Goal: Information Seeking & Learning: Learn about a topic

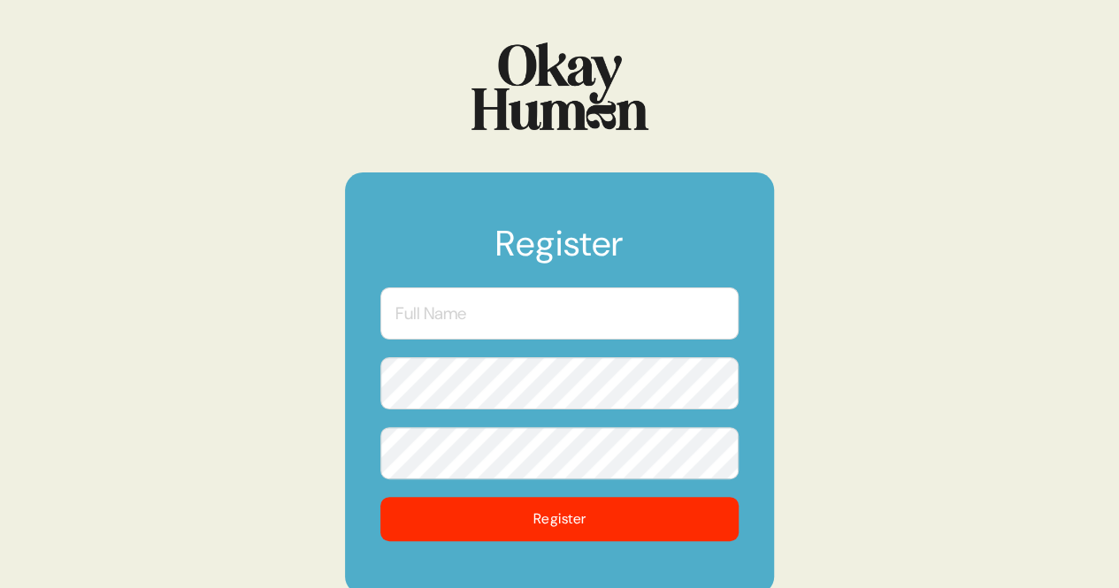
click at [452, 321] on input "text" at bounding box center [560, 314] width 358 height 52
type input "[PERSON_NAME]"
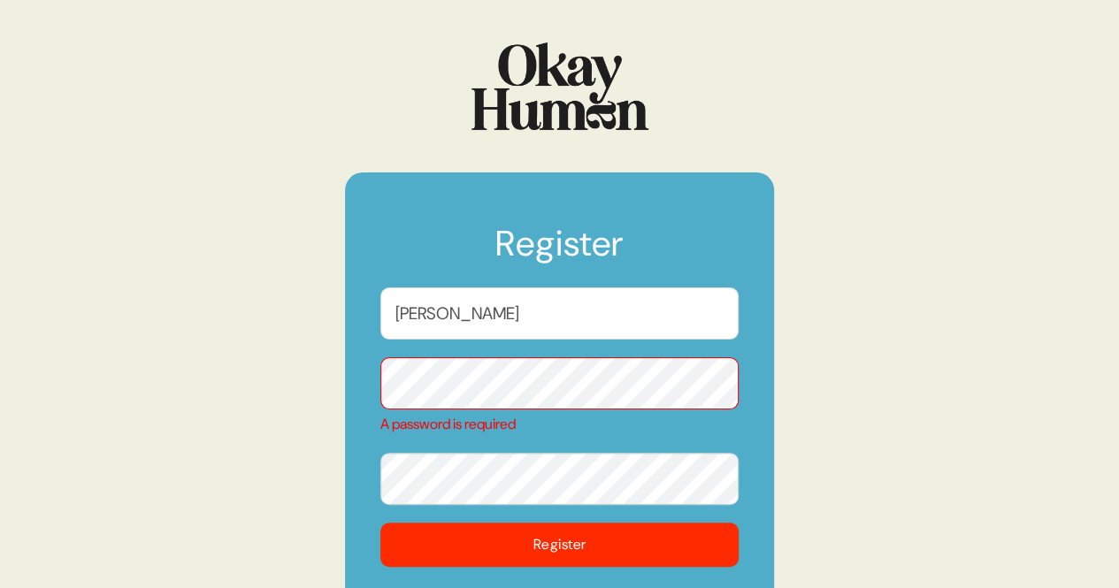
drag, startPoint x: 490, startPoint y: 323, endPoint x: 319, endPoint y: 318, distance: 170.9
click at [319, 318] on div "Register [PERSON_NAME] A password is required Register" at bounding box center [559, 294] width 1119 height 588
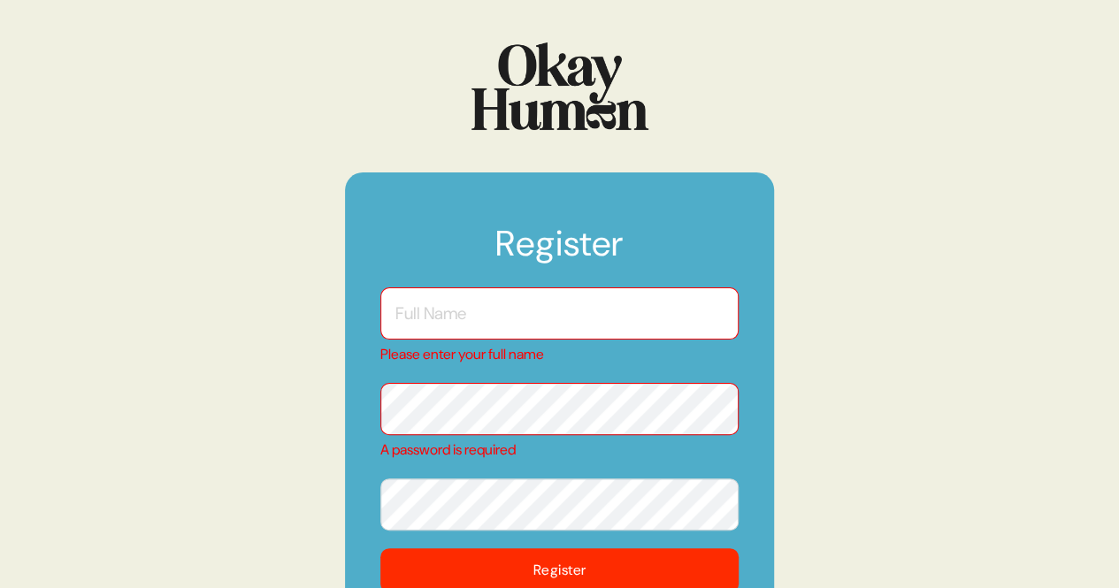
paste input "[PERSON_NAME]"
type input "[PERSON_NAME]"
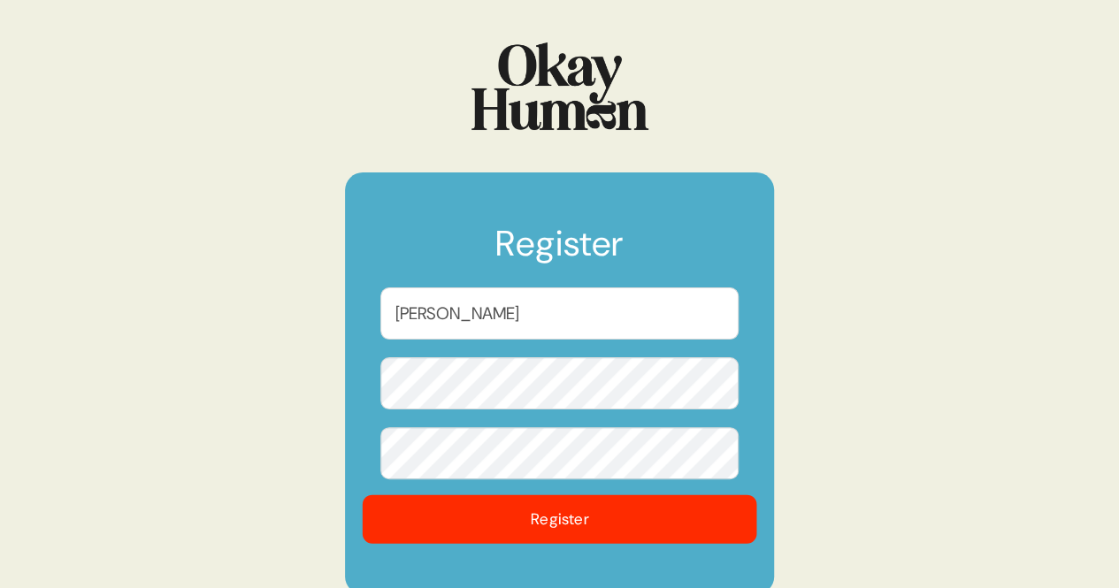
click at [551, 508] on button "Register" at bounding box center [560, 519] width 395 height 49
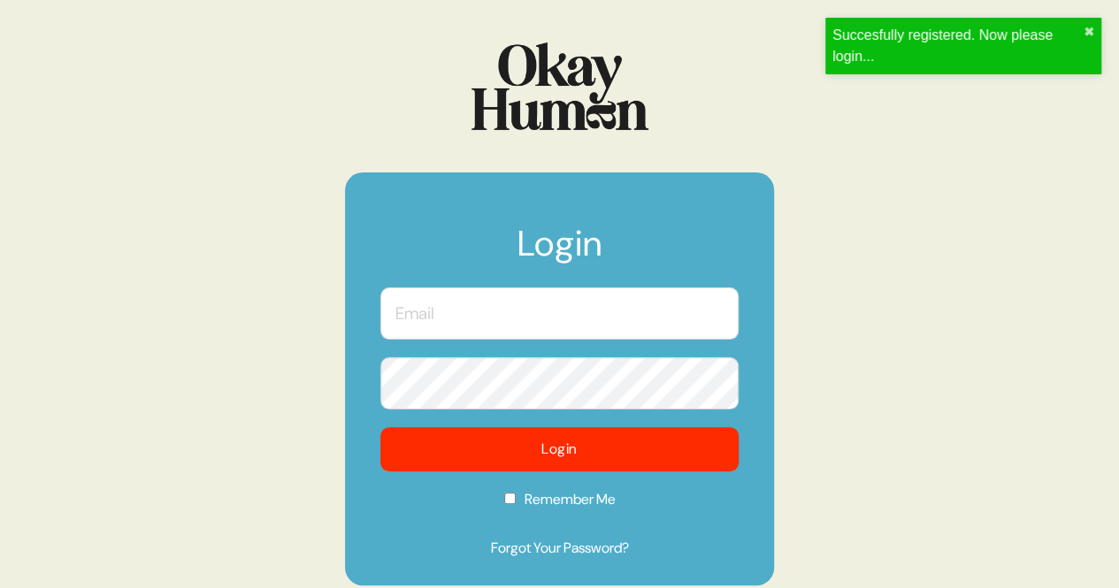
click at [549, 465] on button "Login" at bounding box center [560, 449] width 358 height 44
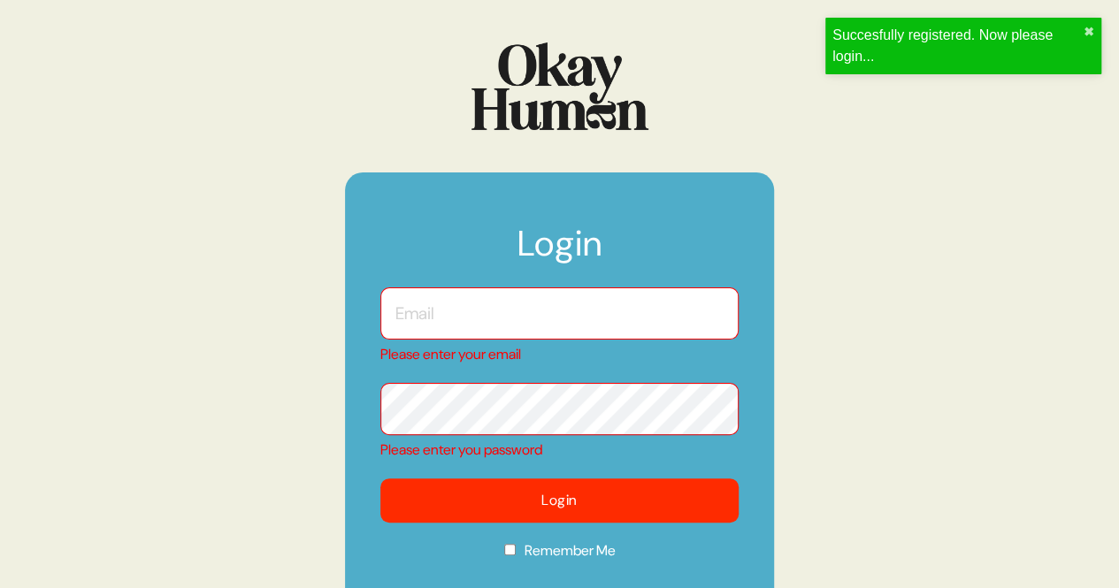
click at [571, 341] on div "Please enter your email" at bounding box center [560, 327] width 358 height 78
click at [569, 327] on input "text" at bounding box center [560, 314] width 358 height 52
type input "[EMAIL_ADDRESS][DOMAIN_NAME]"
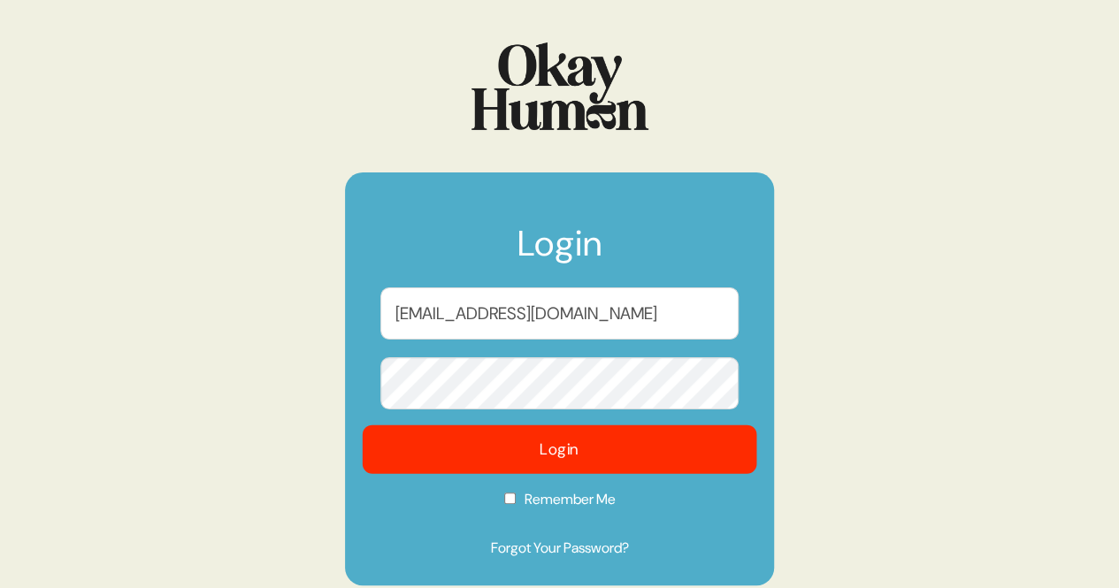
click at [549, 458] on button "Login" at bounding box center [560, 450] width 395 height 49
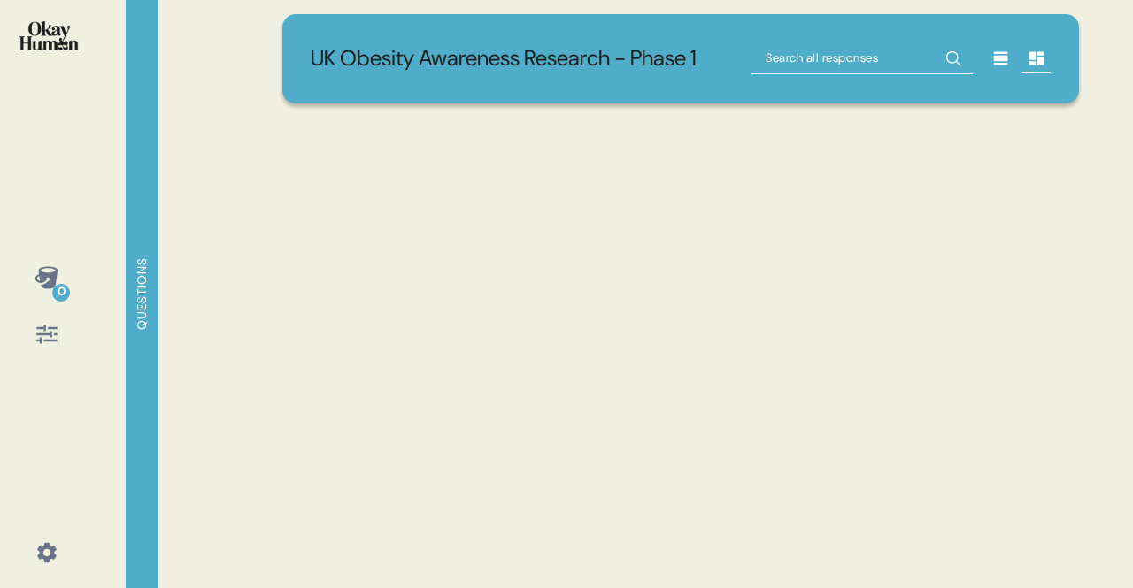
click at [553, 428] on div "UK Obesity Awareness Research - Phase 1" at bounding box center [680, 294] width 839 height 588
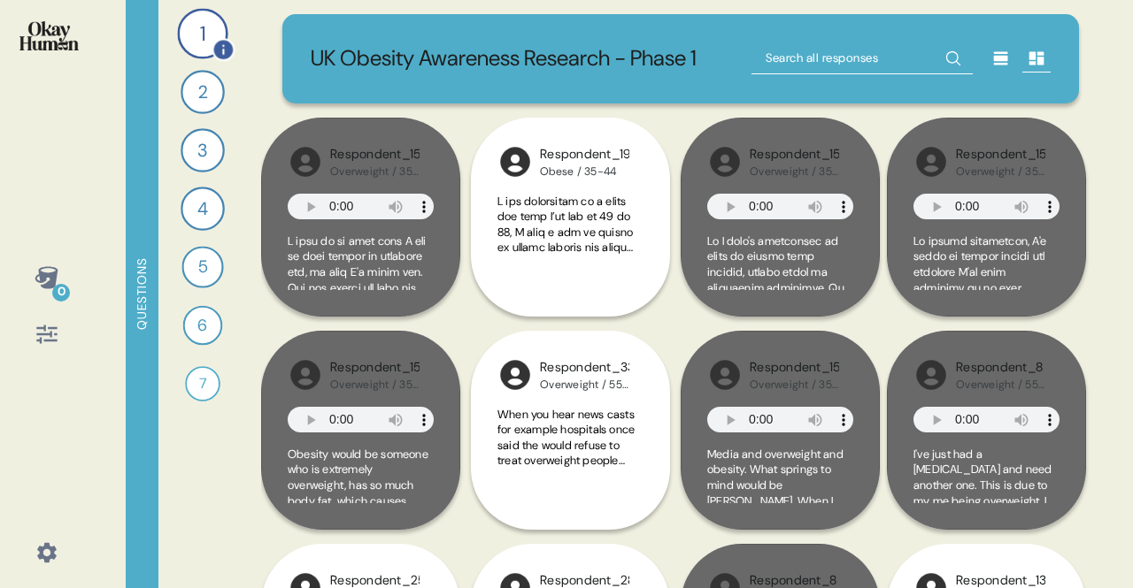
click at [202, 42] on div "1" at bounding box center [202, 33] width 50 height 50
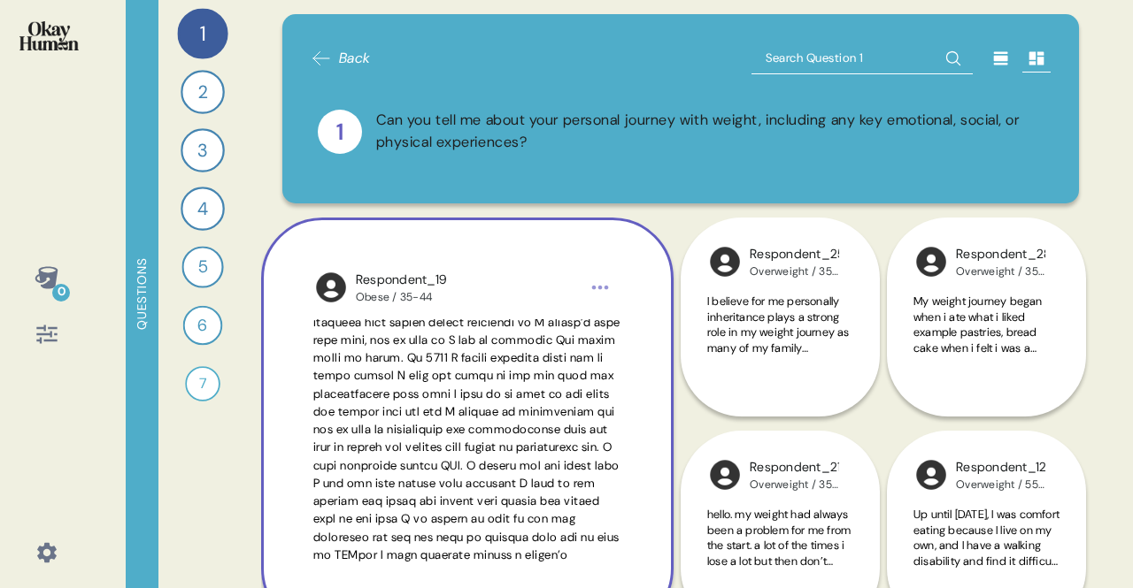
scroll to position [274, 0]
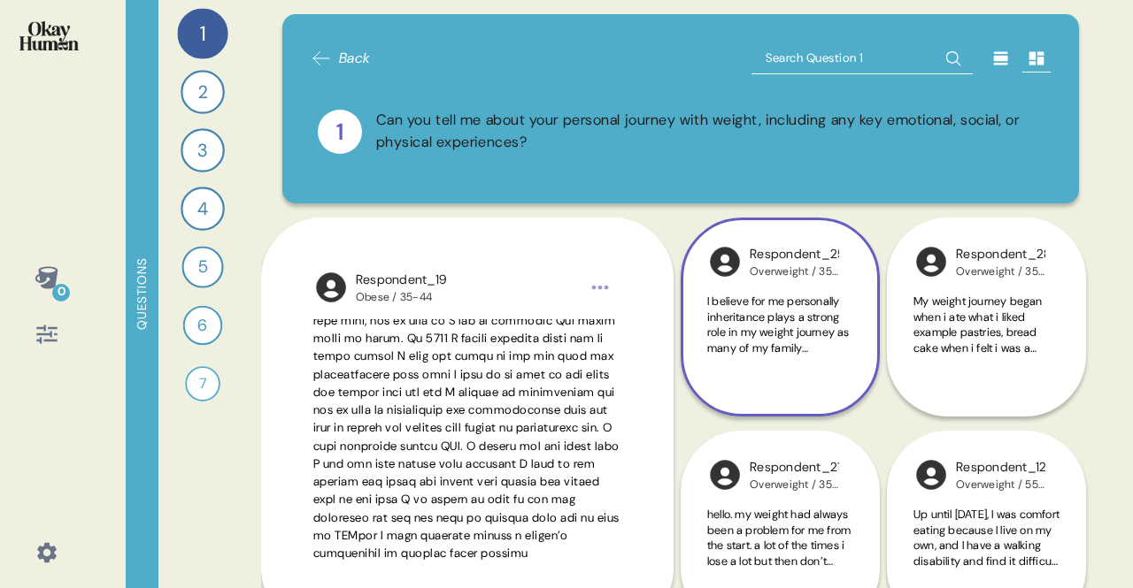
click at [802, 373] on div "I believe for me personally inheritance plays a strong role in my weight journe…" at bounding box center [780, 335] width 146 height 82
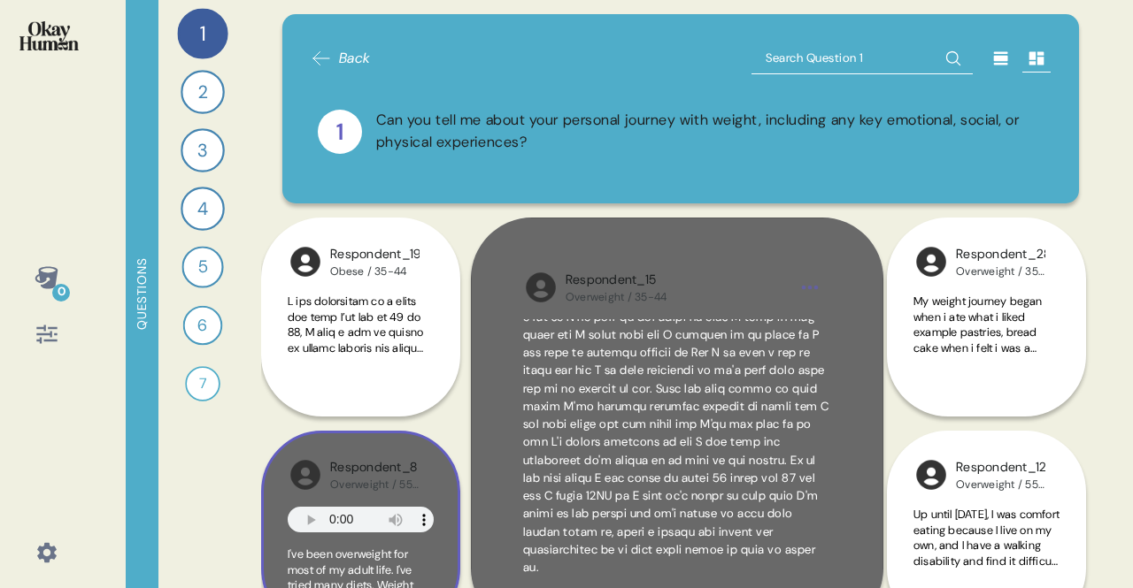
scroll to position [132, 0]
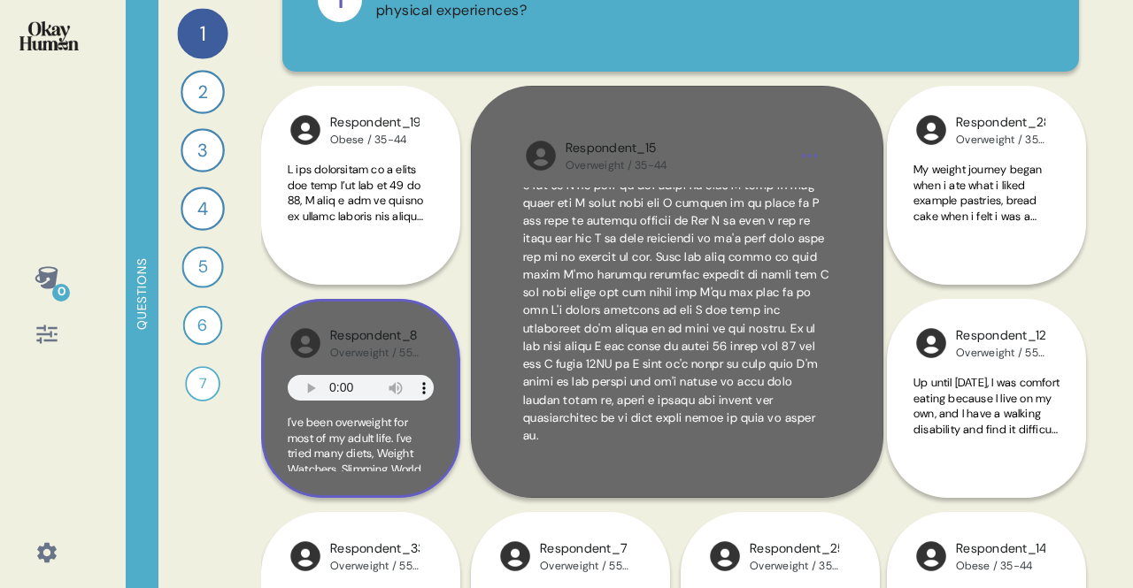
click at [390, 469] on span "I've been overweight for most of my adult life. I've tried many diets, Weight W…" at bounding box center [359, 547] width 143 height 264
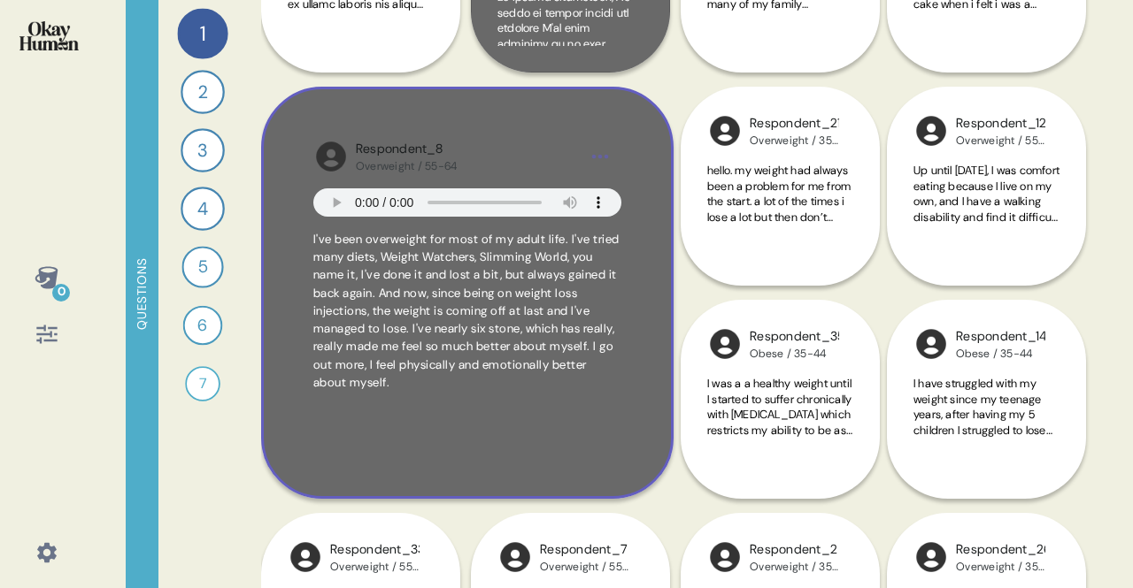
scroll to position [445, 0]
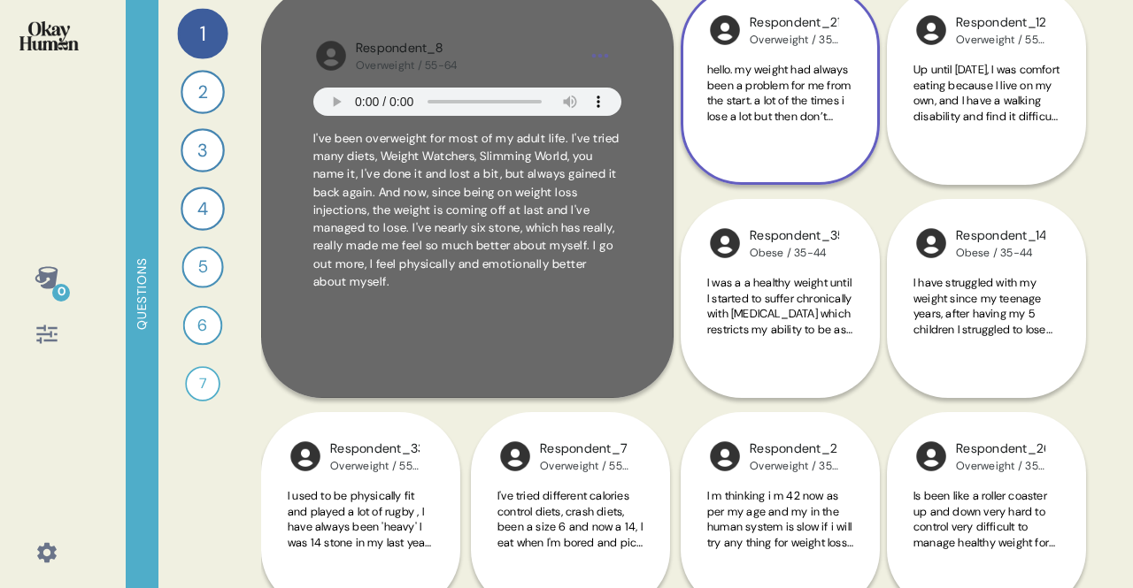
click at [775, 111] on span "hello. my weight had always been a problem for me from the start. a lot of the …" at bounding box center [779, 170] width 144 height 217
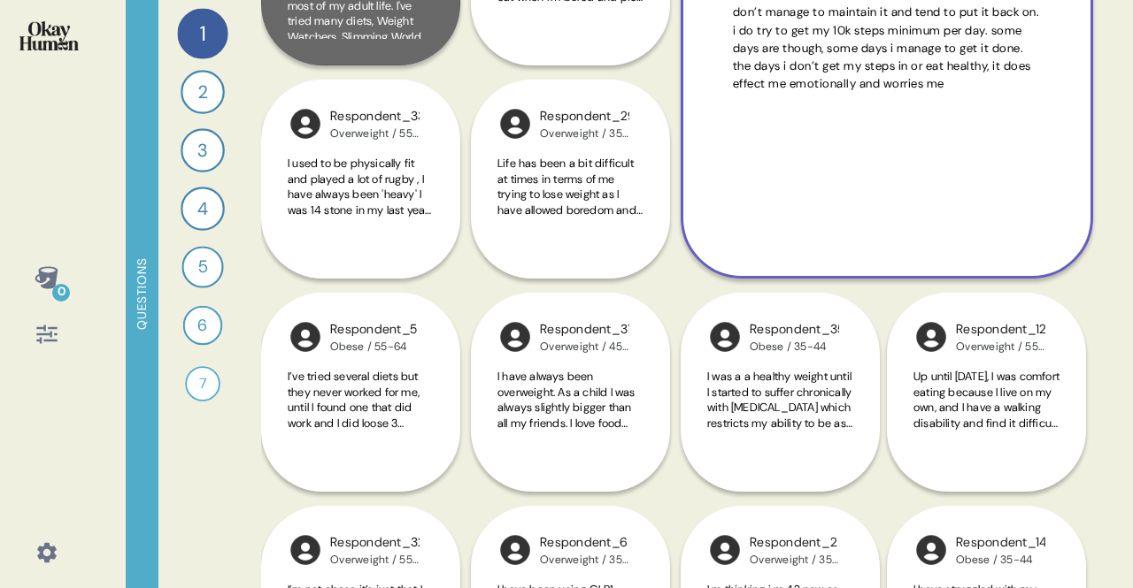
scroll to position [567, 0]
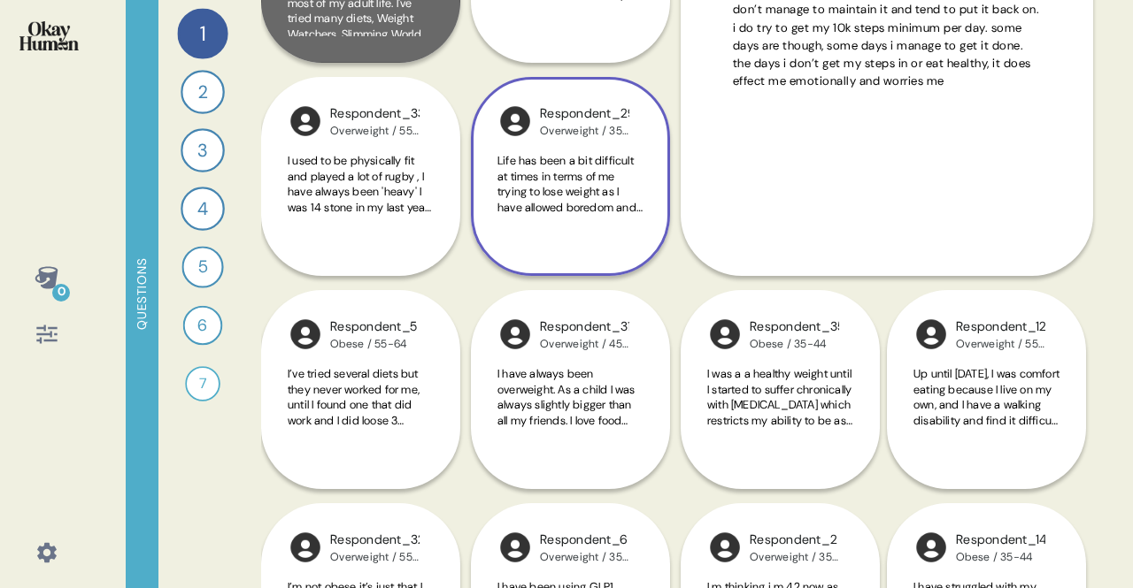
click at [558, 212] on span "Life has been a bit difficult at times in terms of me trying to lose weight as …" at bounding box center [569, 238] width 145 height 170
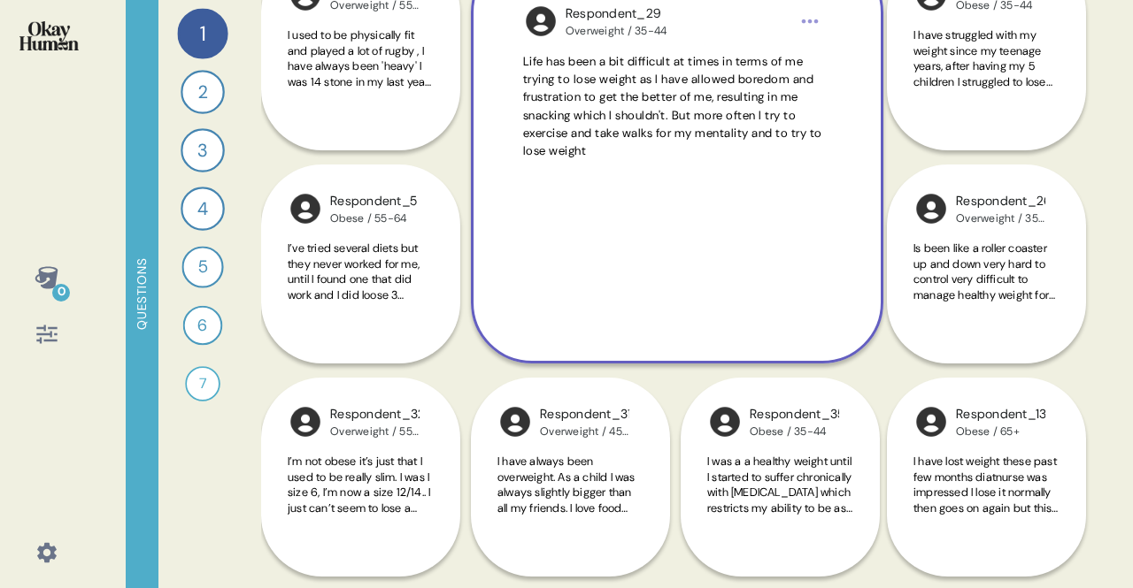
scroll to position [809, 0]
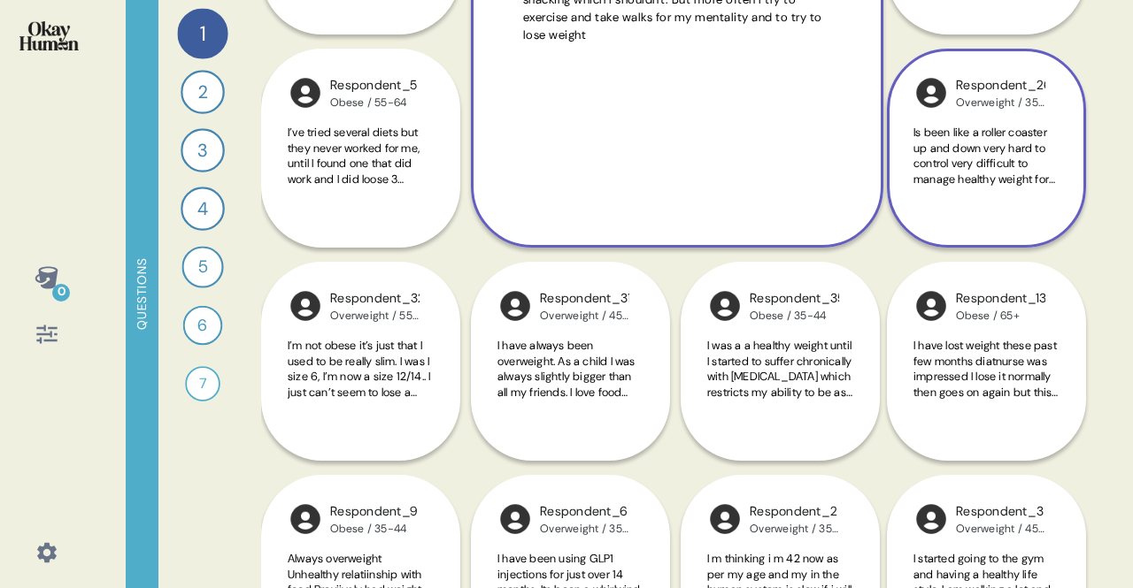
click at [945, 157] on span "Is been like a roller coaster up and down very hard to control very difficult t…" at bounding box center [984, 179] width 142 height 108
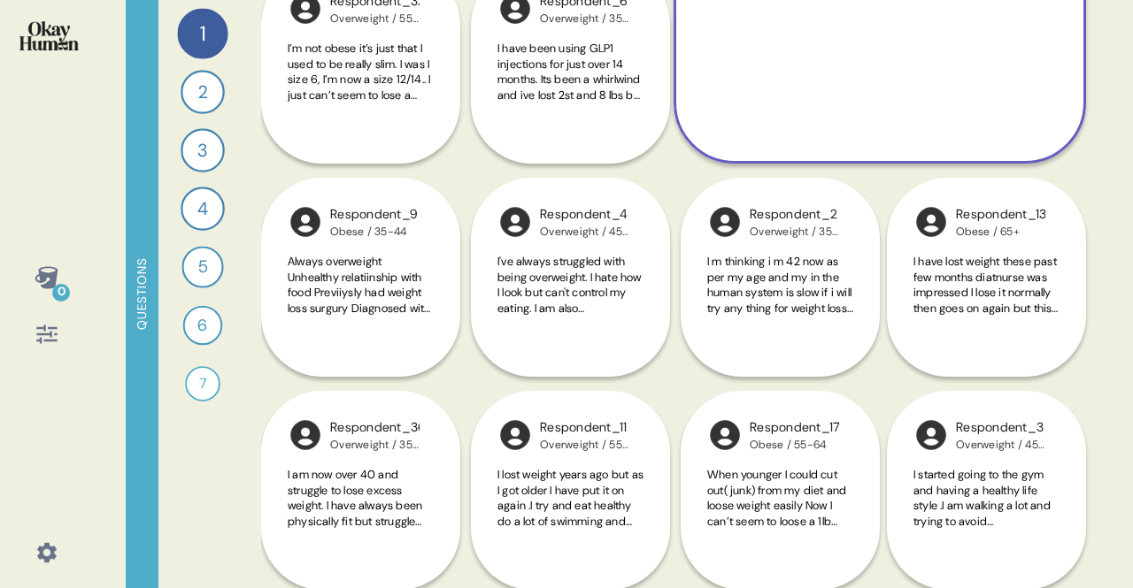
scroll to position [1107, 0]
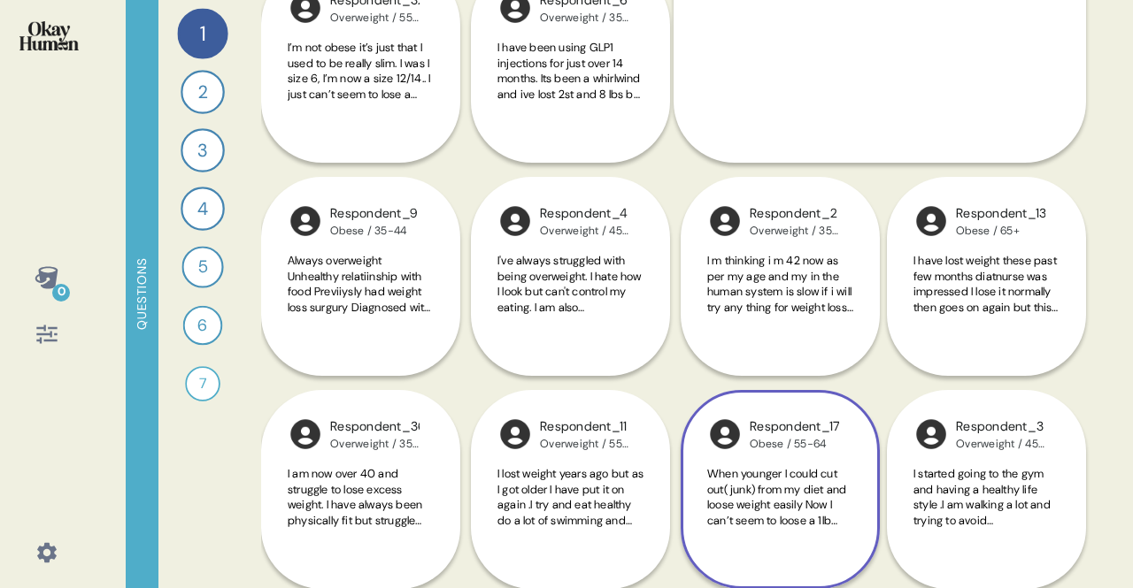
click at [754, 305] on div "Respondent_17 Obese / 55-64 When younger I could cut out( junk) from my diet an…" at bounding box center [779, 277] width 196 height 626
click at [781, 518] on span "When younger I could cut out( junk) from my diet and loose weight easily Now I …" at bounding box center [776, 512] width 139 height 93
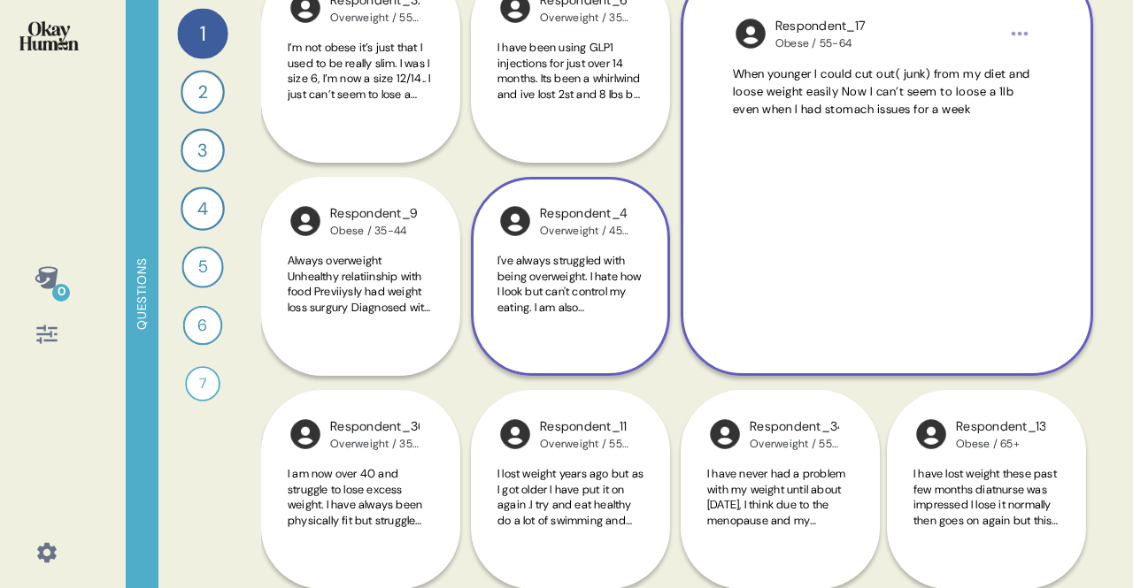
click at [644, 258] on div "Respondent_4 Overweight / 45-54 I've always struggled with being overweight. I …" at bounding box center [570, 276] width 199 height 199
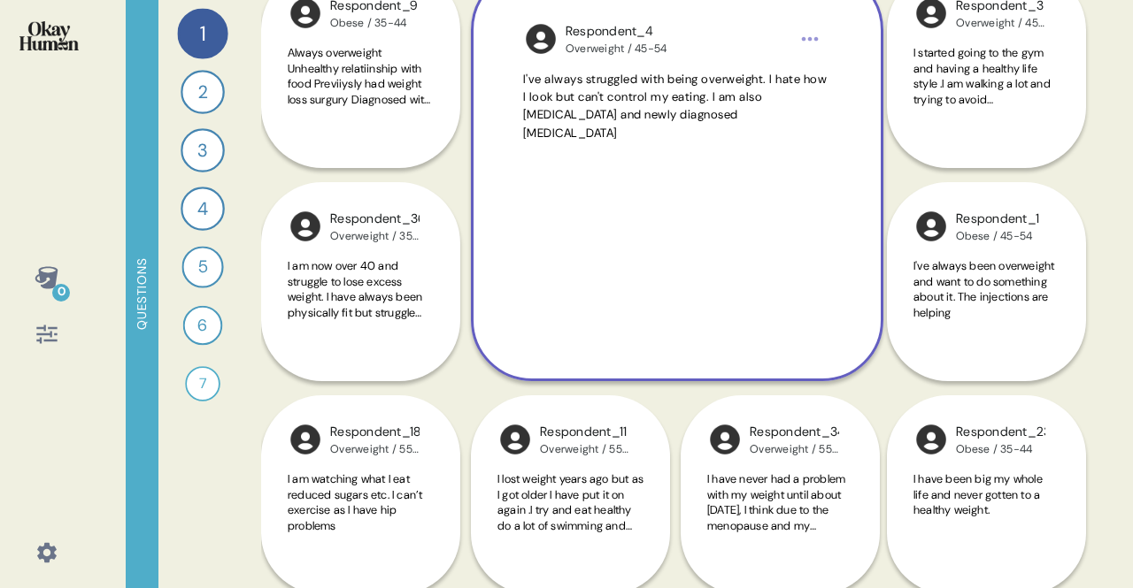
scroll to position [1334, 0]
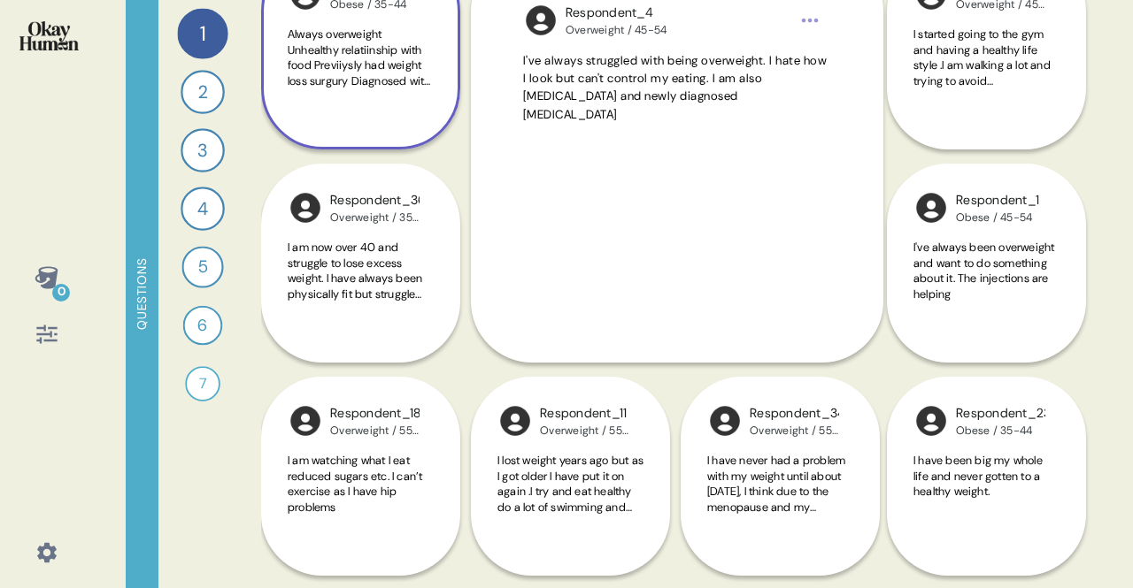
click at [358, 105] on div "Always overweight Unhealthy relatiinship with food Previiysly had weight loss s…" at bounding box center [361, 68] width 146 height 82
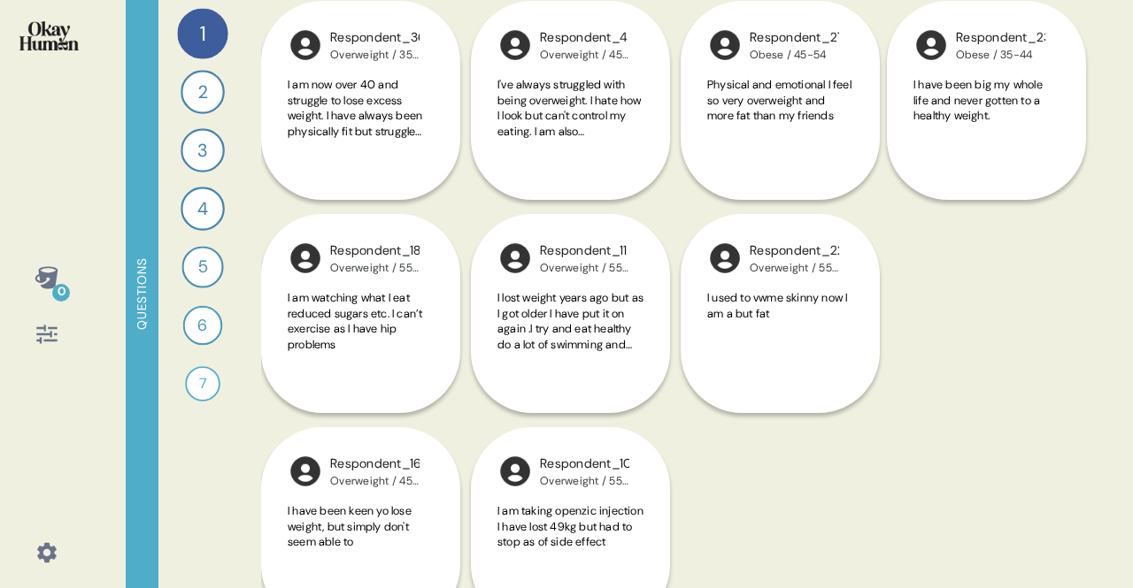
scroll to position [1711, 0]
click at [339, 348] on div "Respondent_16 Overweight / 45-54 I have been keen yo lose weight, but simply do…" at bounding box center [359, 419] width 196 height 412
click at [327, 501] on div "Respondent_16 Overweight / 45-54 I have been keen yo lose weight, but simply do…" at bounding box center [360, 526] width 199 height 199
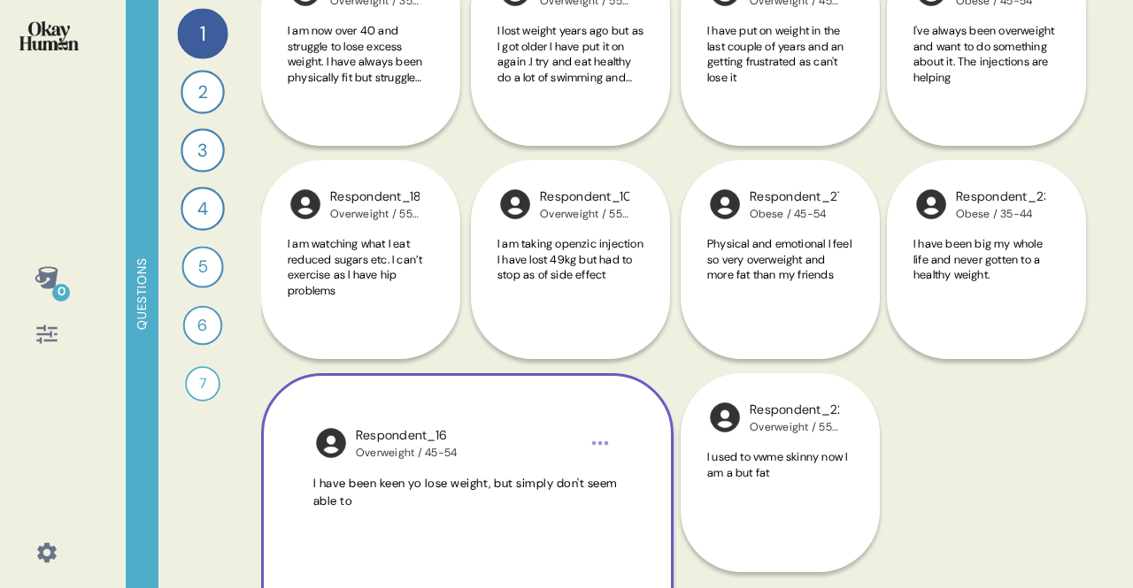
scroll to position [1592, 0]
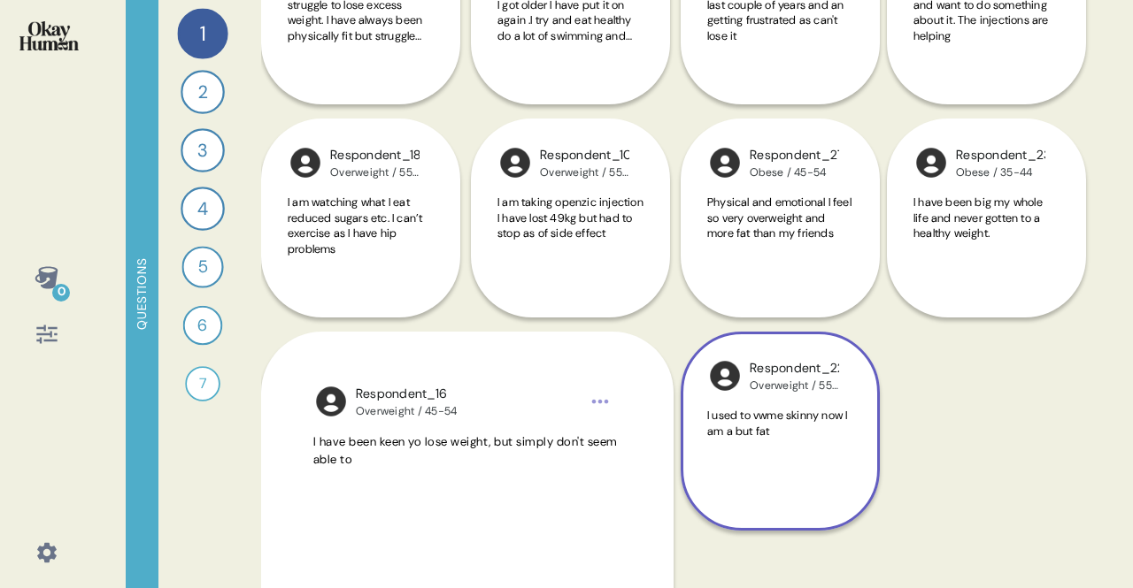
click at [758, 435] on span "I used to vwme skinny now I am a but fat" at bounding box center [777, 423] width 140 height 31
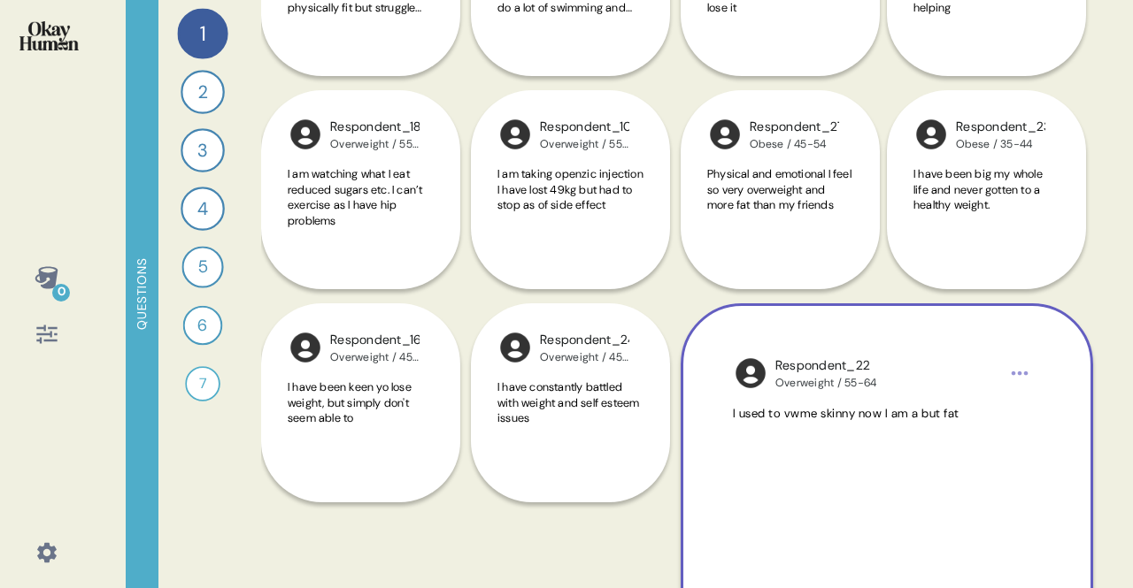
scroll to position [1626, 0]
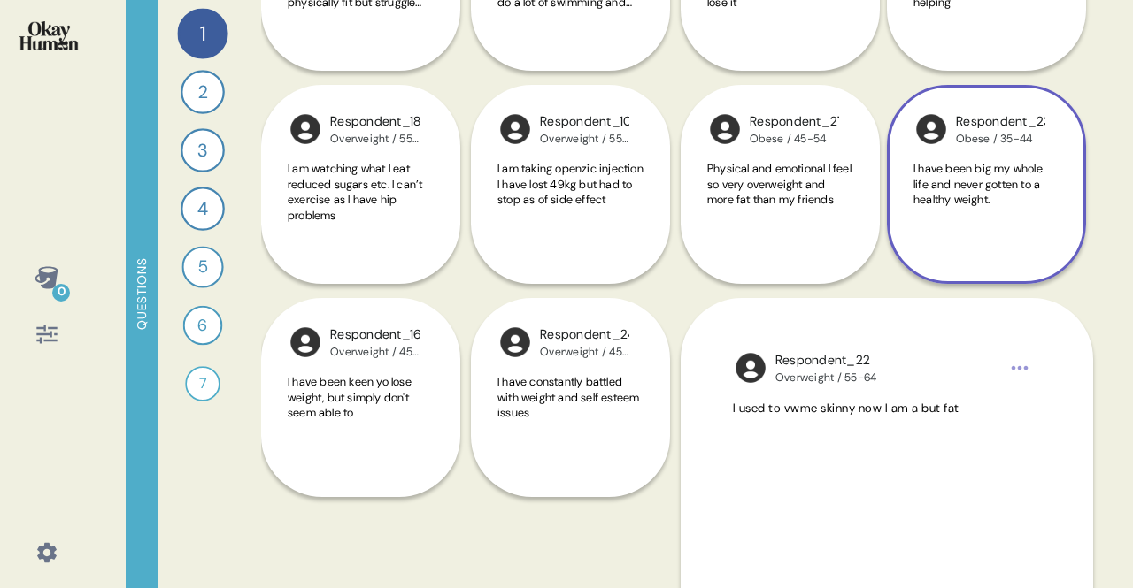
click at [1014, 212] on div "I have been big my whole life and never gotten to a healthy weight." at bounding box center [986, 202] width 146 height 82
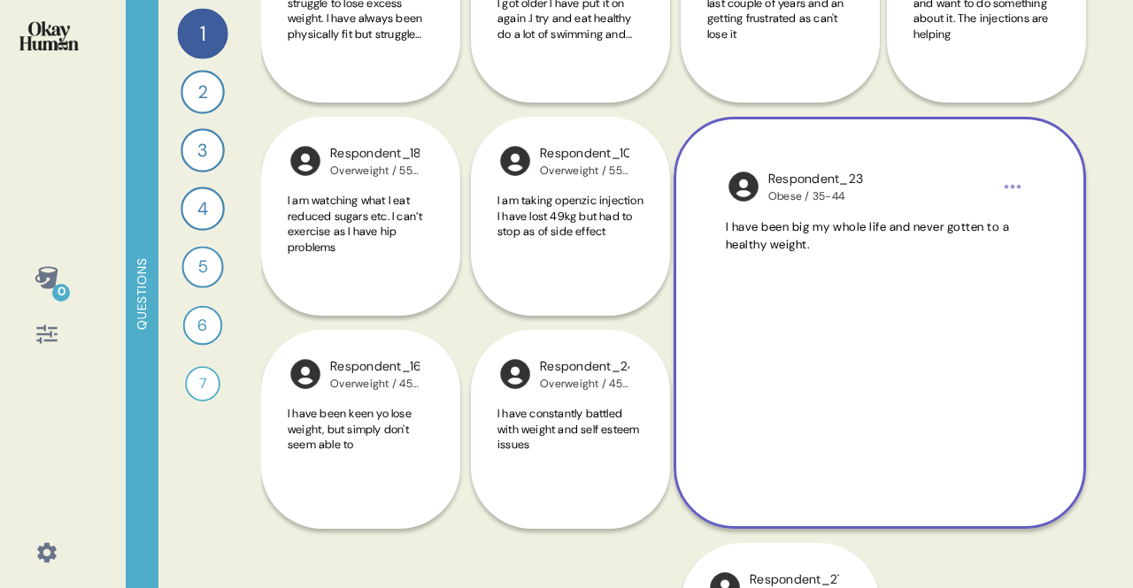
scroll to position [1578, 0]
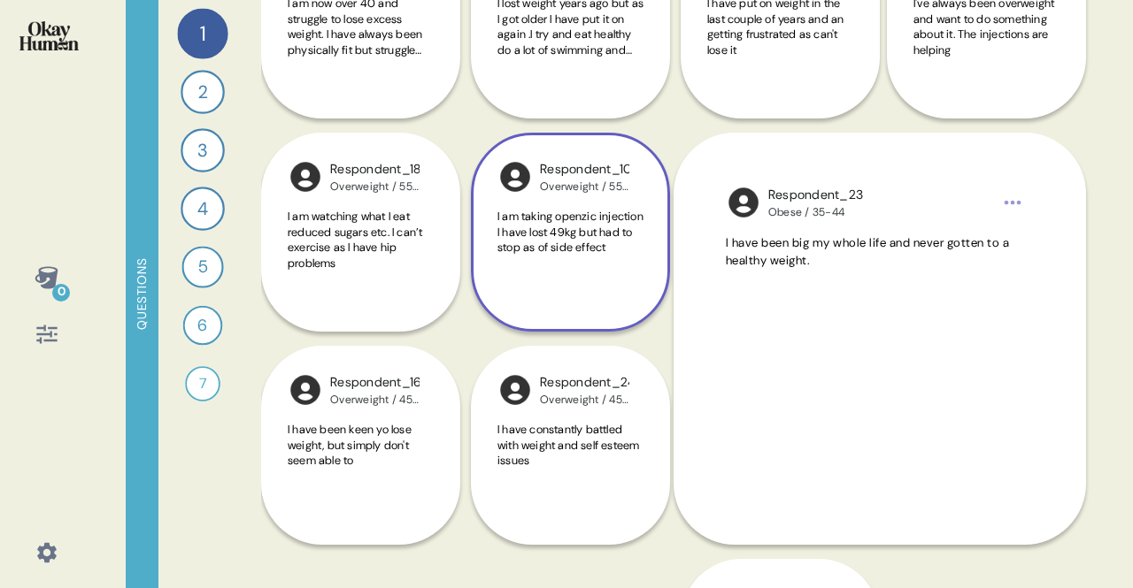
click at [595, 231] on span "I am taking openzic injection I have lost 49kg but had to stop as of side effect" at bounding box center [570, 232] width 146 height 46
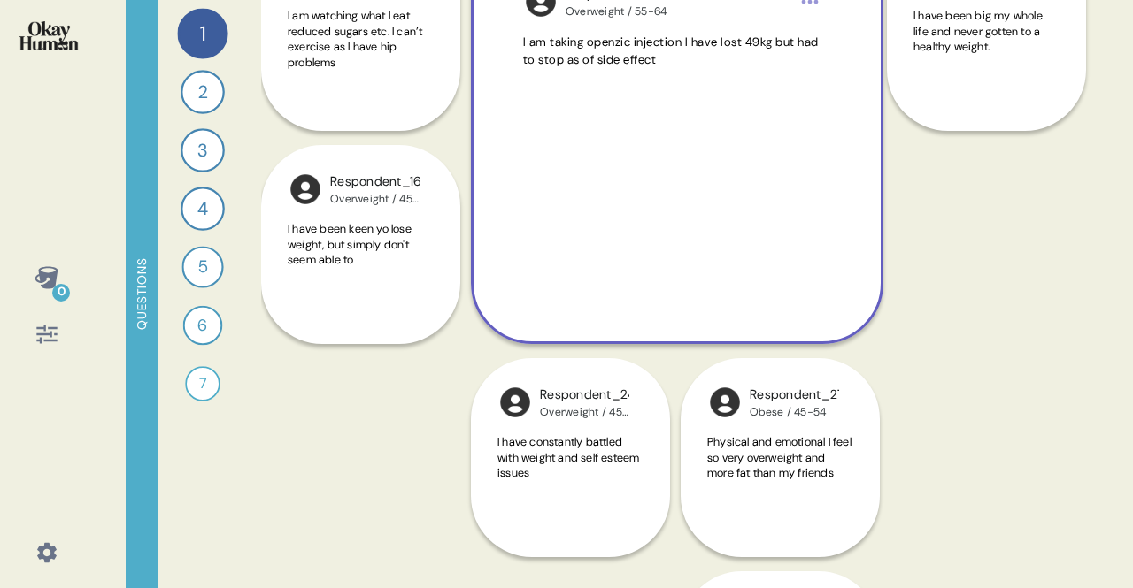
scroll to position [1778, 0]
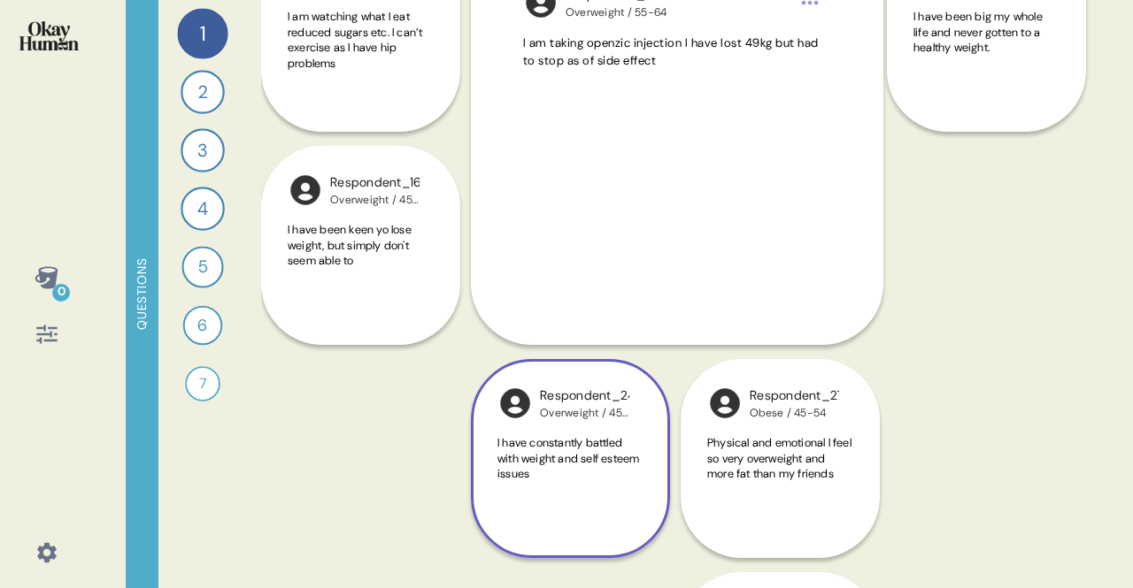
click at [594, 493] on div "I have constantly battled with weight and self esteem issues" at bounding box center [570, 476] width 146 height 82
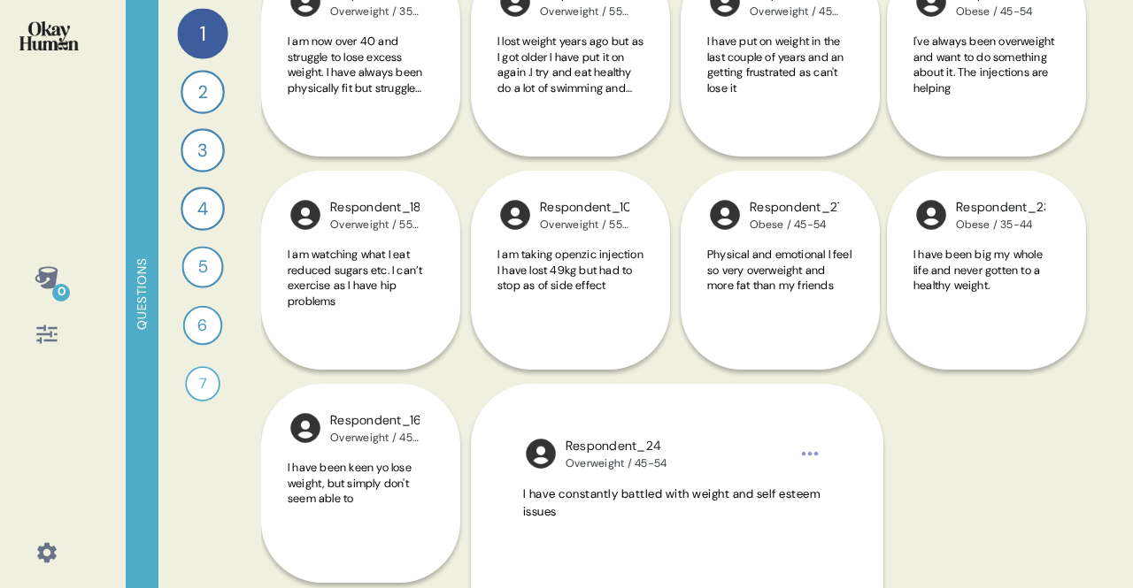
scroll to position [1539, 0]
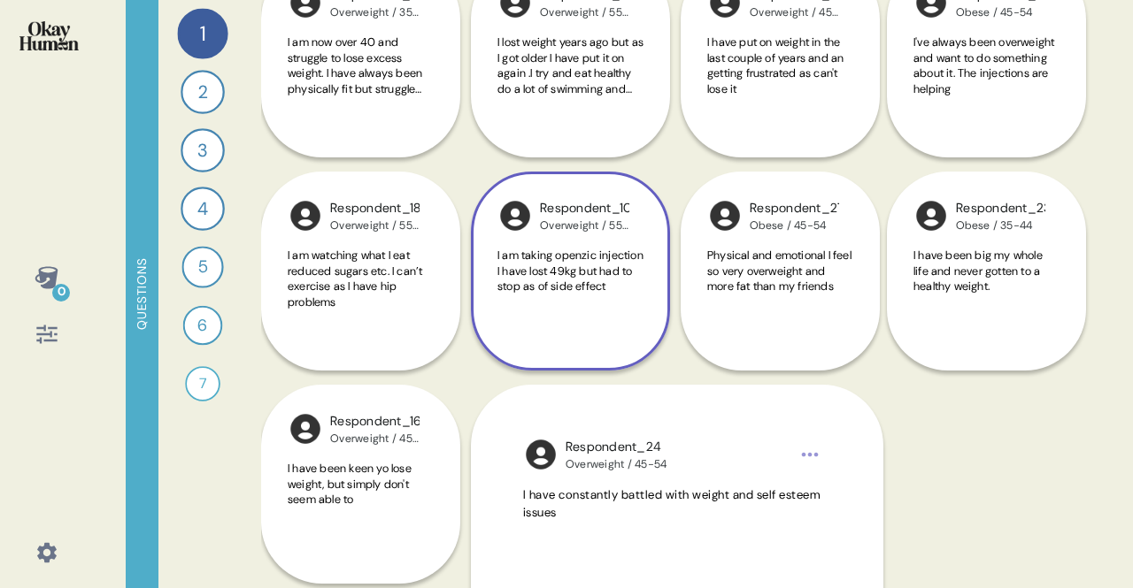
click at [542, 233] on div "Respondent_10 Overweight / 55-64" at bounding box center [570, 215] width 146 height 35
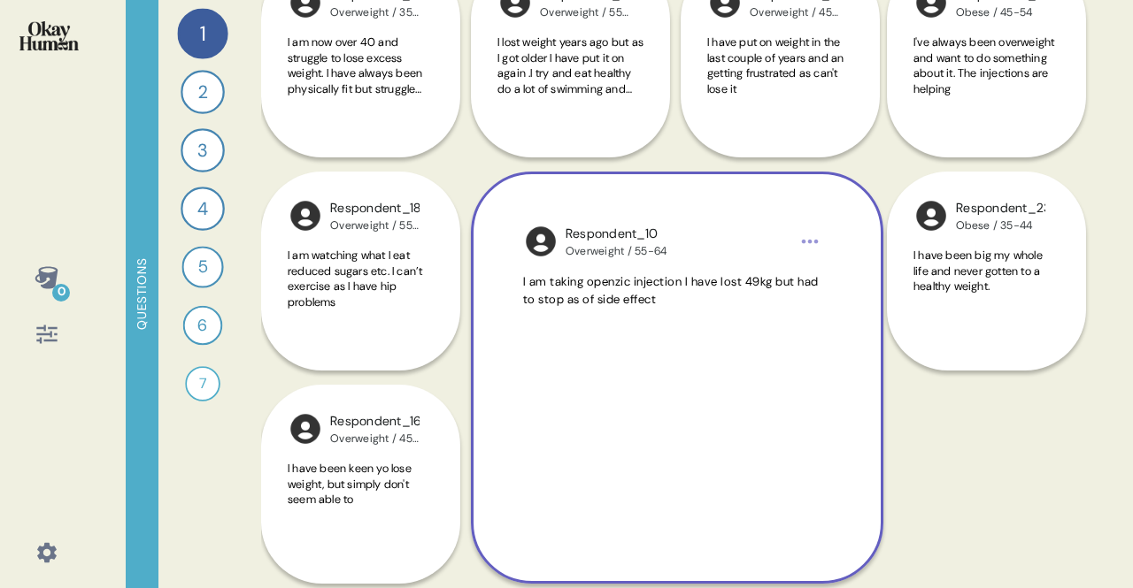
click at [536, 243] on img at bounding box center [540, 241] width 35 height 35
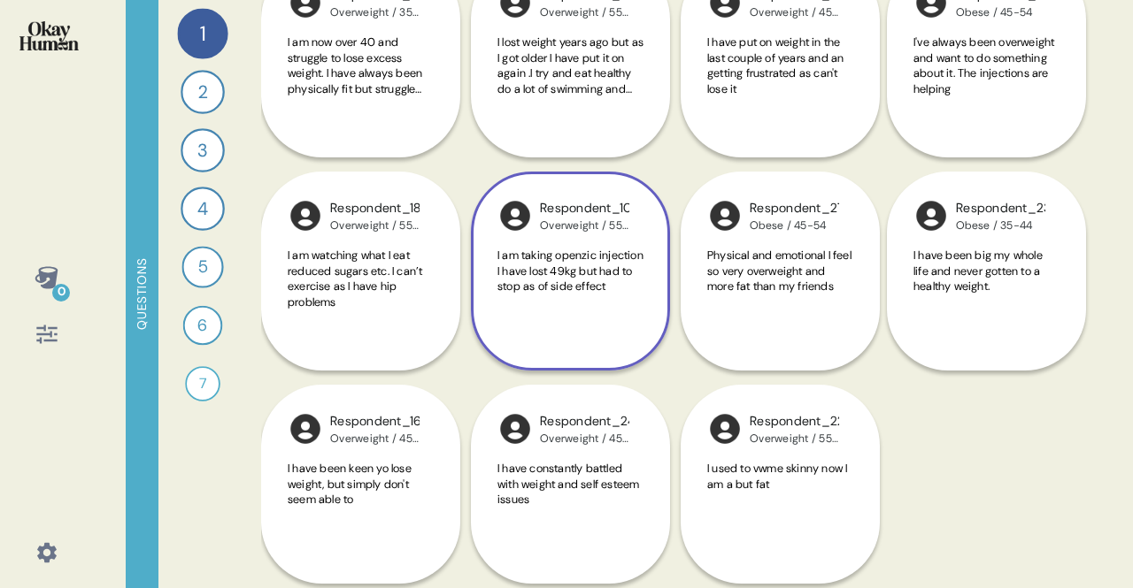
click at [564, 245] on div "Respondent_10 Overweight / 55-64 I am taking openzic injection I have lost 49kg…" at bounding box center [570, 271] width 199 height 199
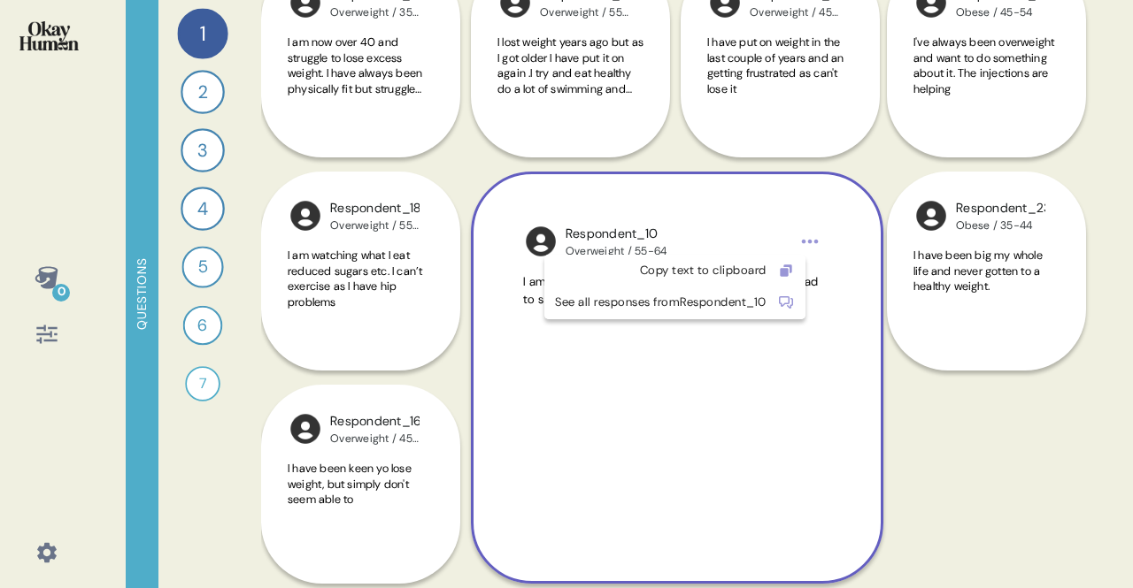
click at [811, 240] on html "0 Questions 1 Can you tell me about your personal journey with weight, includin…" at bounding box center [566, 294] width 1133 height 588
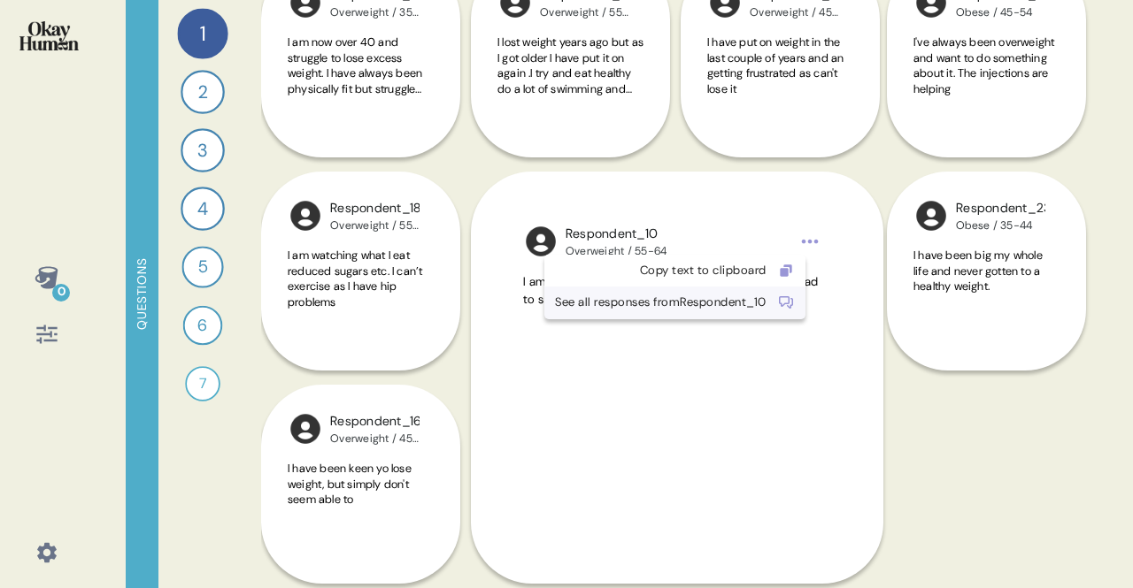
click at [766, 307] on div "See all responses from Respondent_10" at bounding box center [661, 303] width 212 height 18
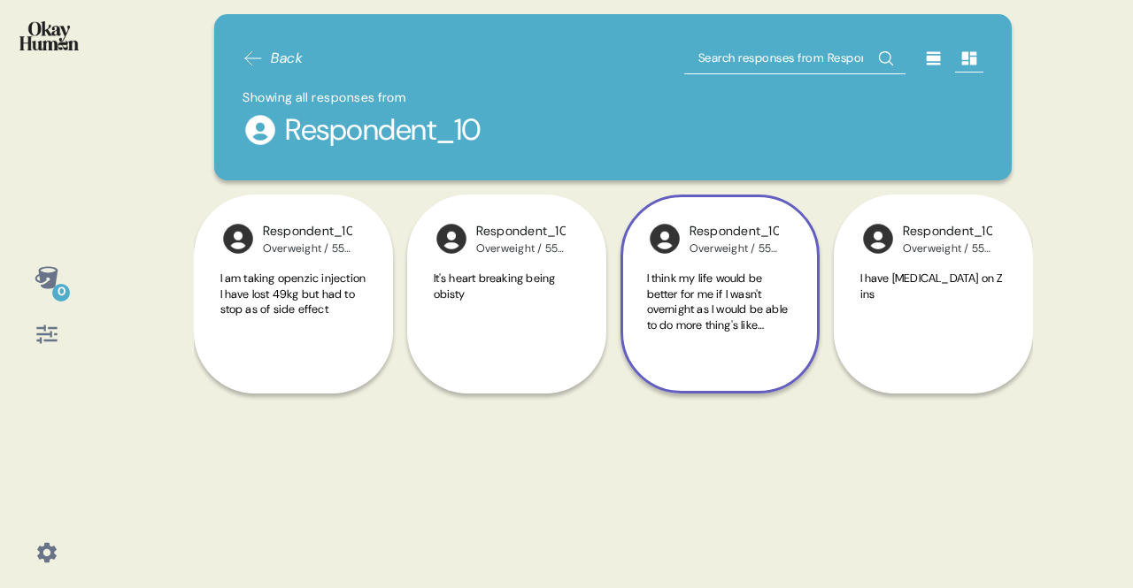
click at [774, 335] on div "I think my life would be better for me if I wasn't overnight as I would be able…" at bounding box center [720, 312] width 146 height 82
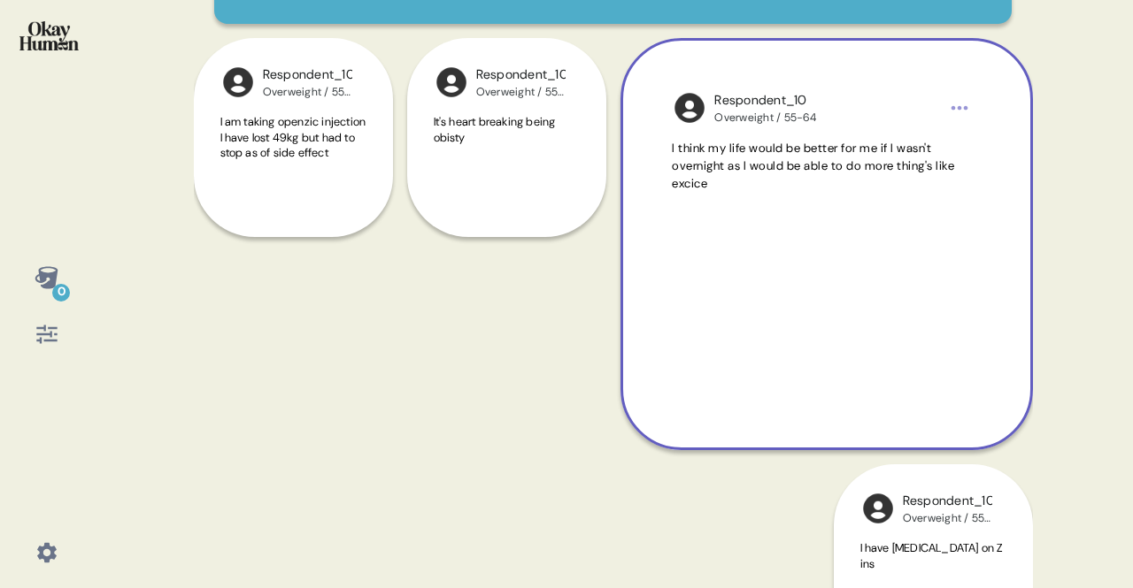
scroll to position [245, 0]
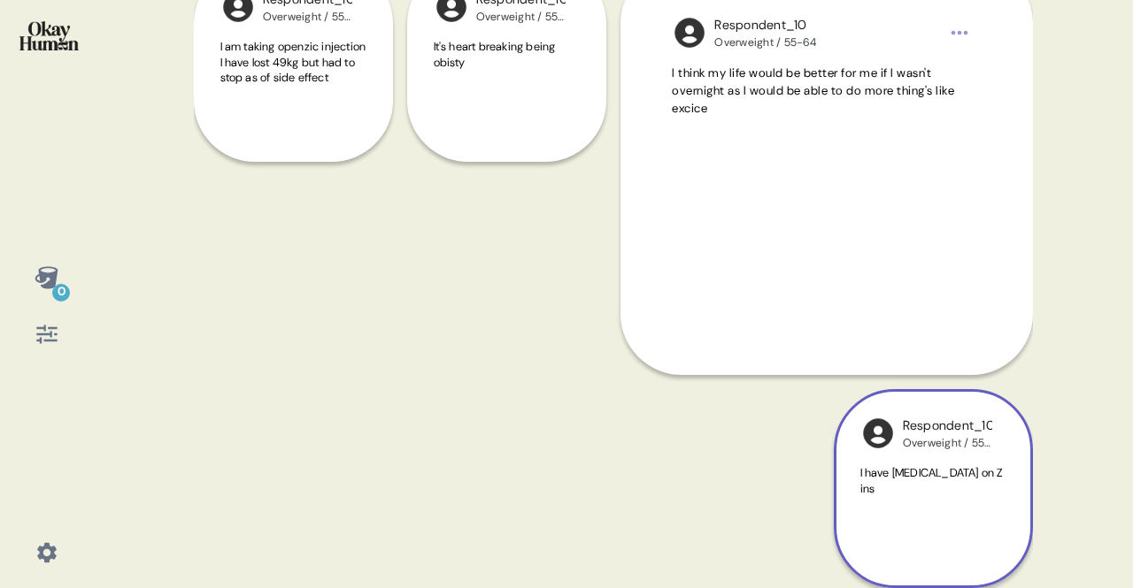
click at [869, 527] on div "I have [MEDICAL_DATA] on Z ins" at bounding box center [933, 506] width 146 height 82
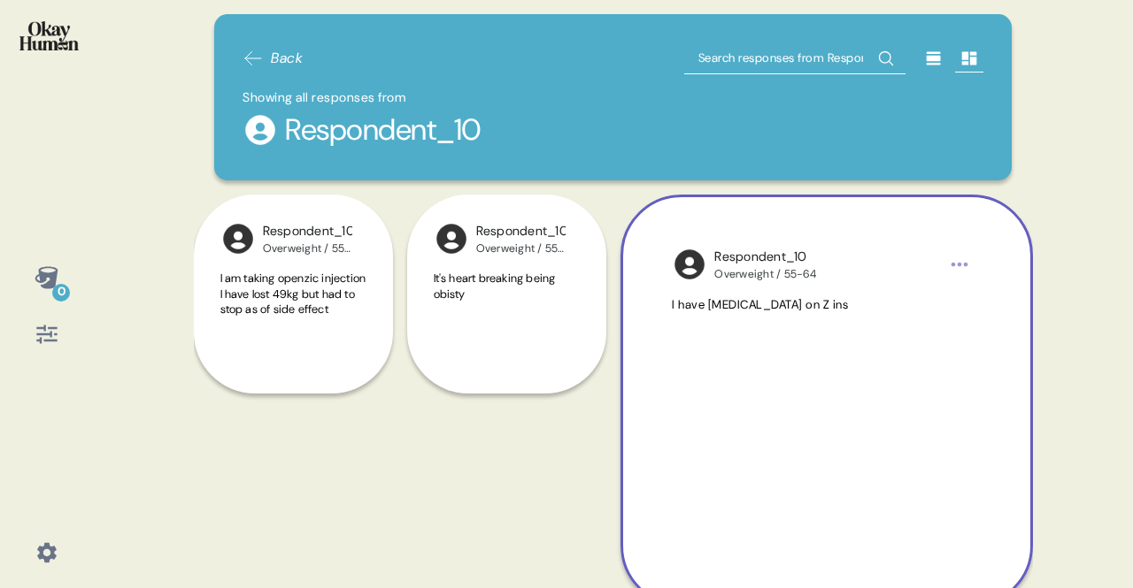
scroll to position [0, 0]
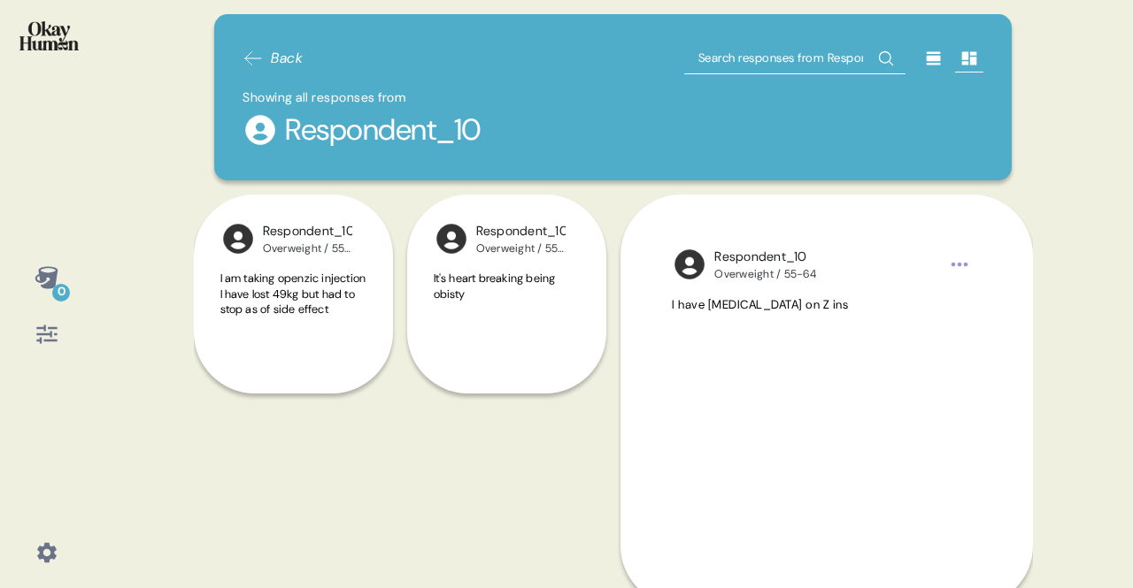
click at [260, 63] on icon at bounding box center [252, 58] width 21 height 21
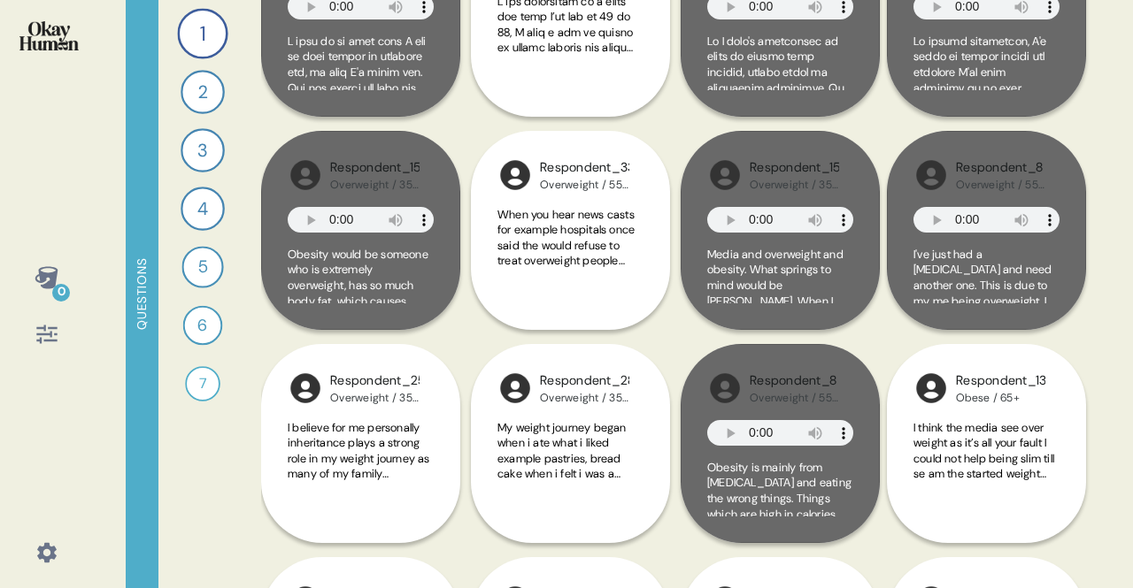
scroll to position [285, 0]
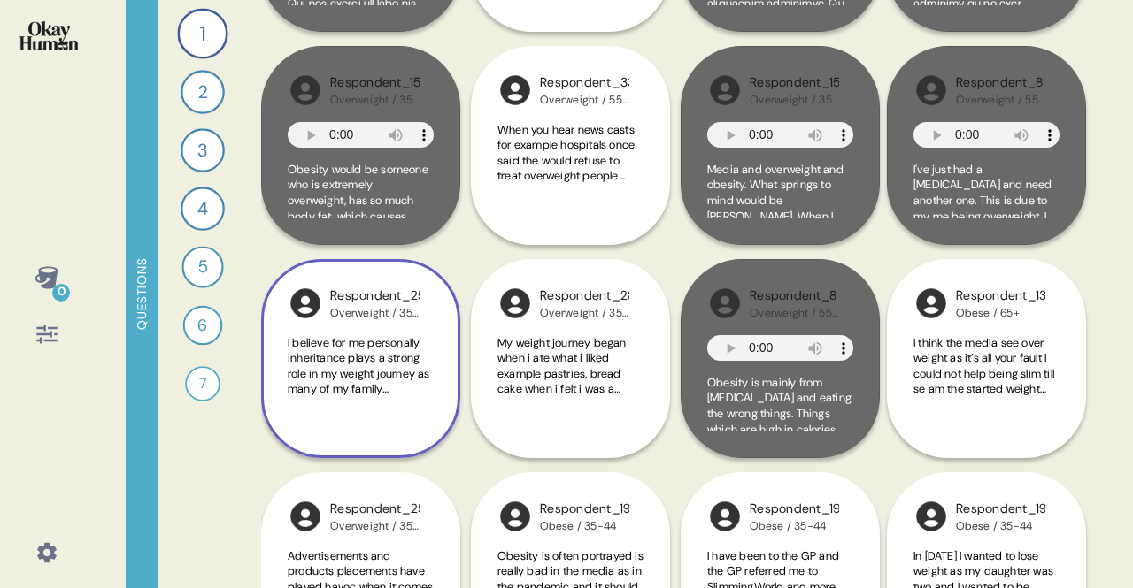
click at [390, 427] on span "I believe for me personally inheritance plays a strong role in my weight journe…" at bounding box center [360, 521] width 145 height 373
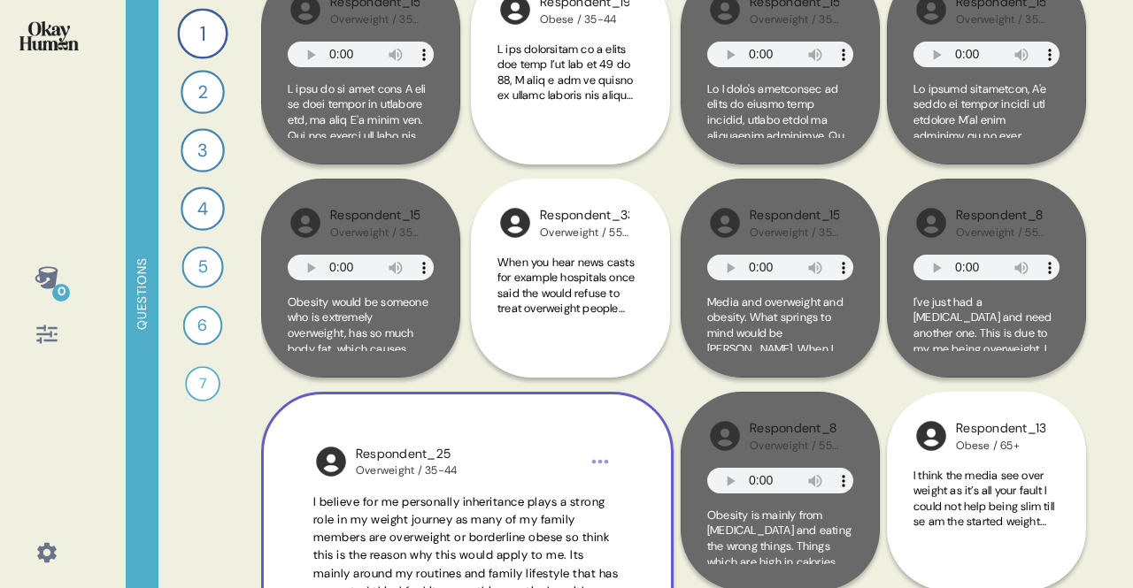
scroll to position [0, 0]
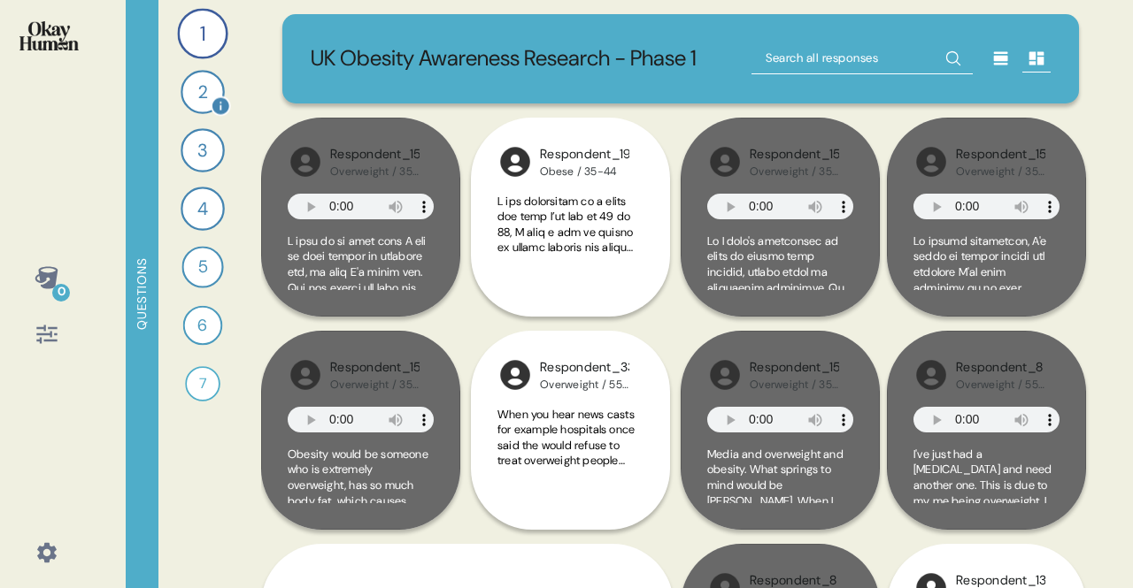
click at [189, 93] on div "2" at bounding box center [203, 92] width 44 height 44
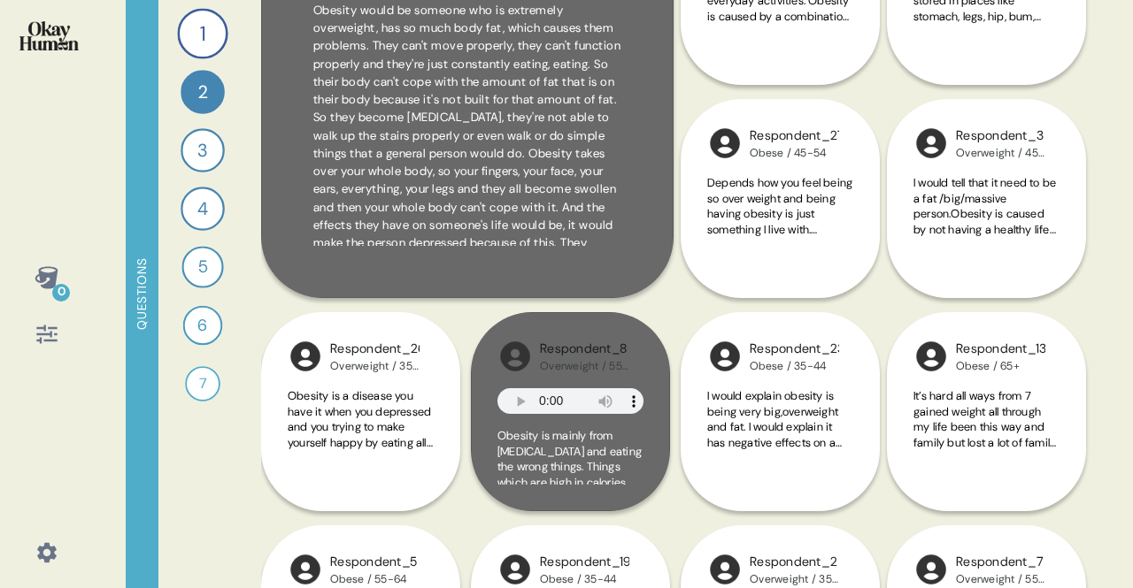
scroll to position [333, 0]
click at [593, 454] on span "Obesity is mainly from [MEDICAL_DATA] and eating the wrong things. Things which…" at bounding box center [569, 582] width 144 height 310
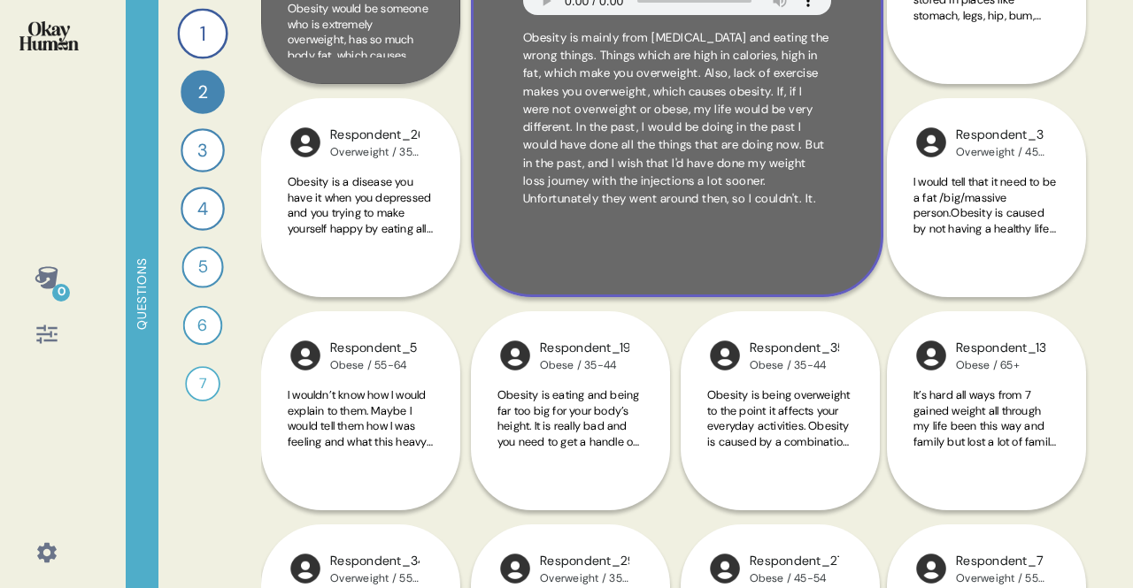
scroll to position [227, 0]
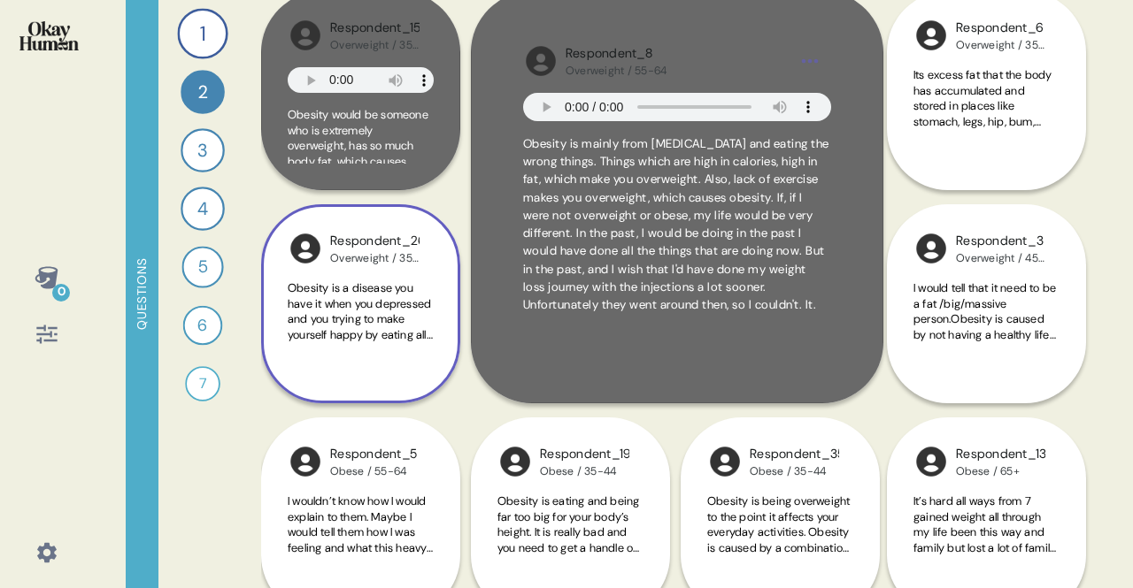
click at [398, 334] on span "Obesity is a disease you have it when you depressed and you trying to make your…" at bounding box center [360, 366] width 145 height 170
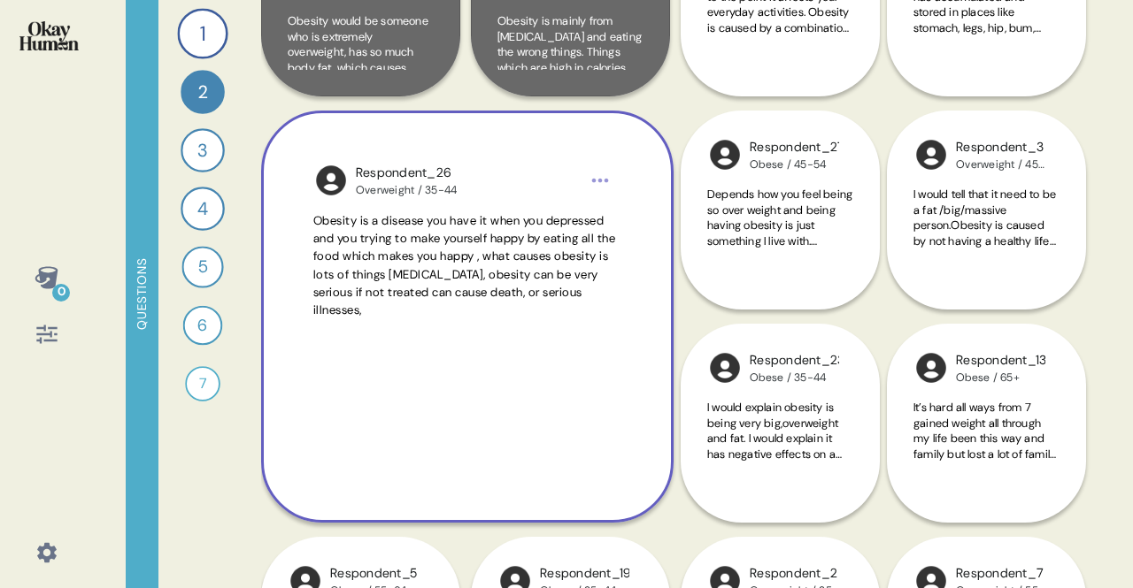
scroll to position [325, 0]
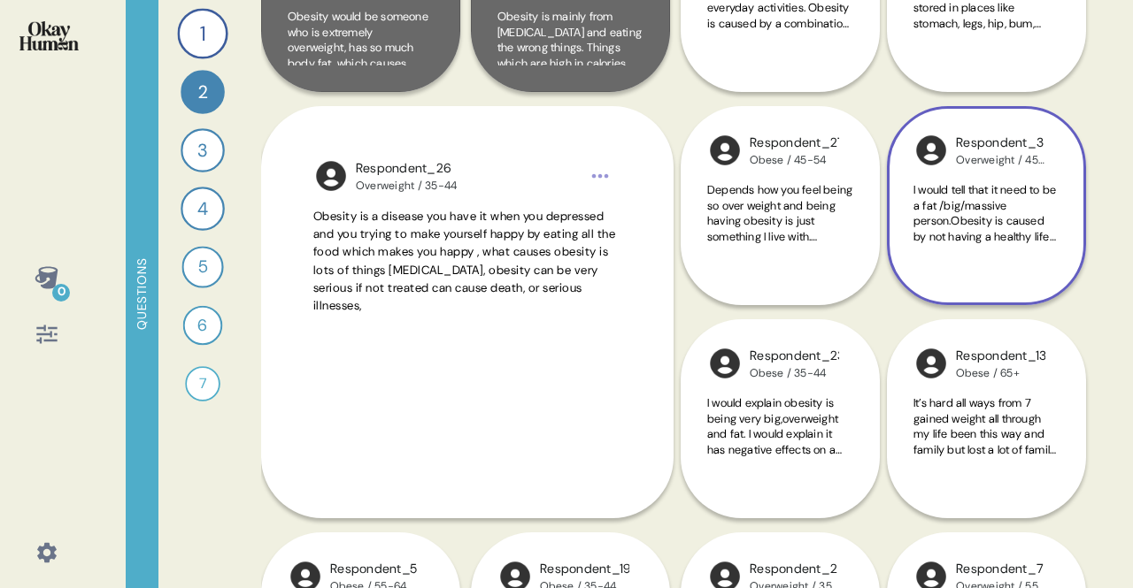
click at [1001, 252] on div "I would tell that it need to be a fat /big/massive person.Obesity is caused by …" at bounding box center [986, 223] width 146 height 82
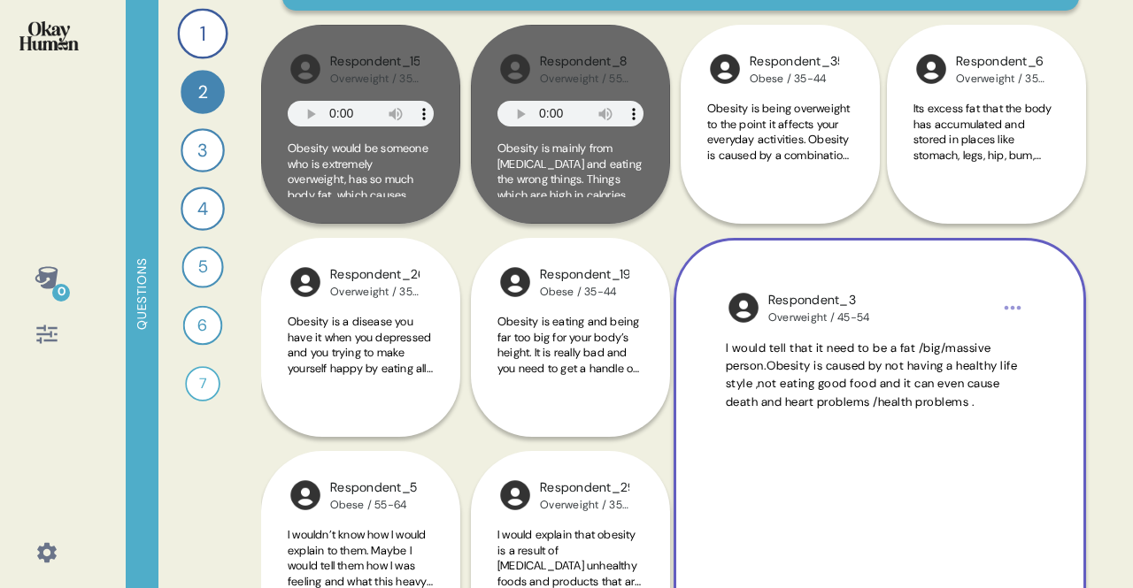
scroll to position [190, 0]
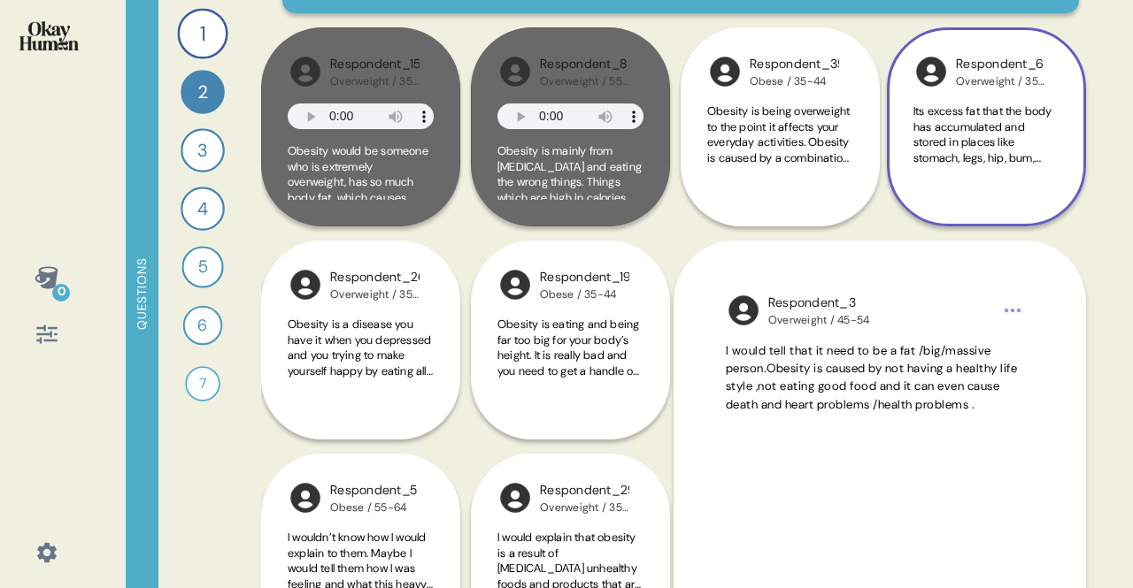
click at [985, 127] on span "Its excess fat that the body has accumulated and stored in places like stomach,…" at bounding box center [984, 189] width 143 height 170
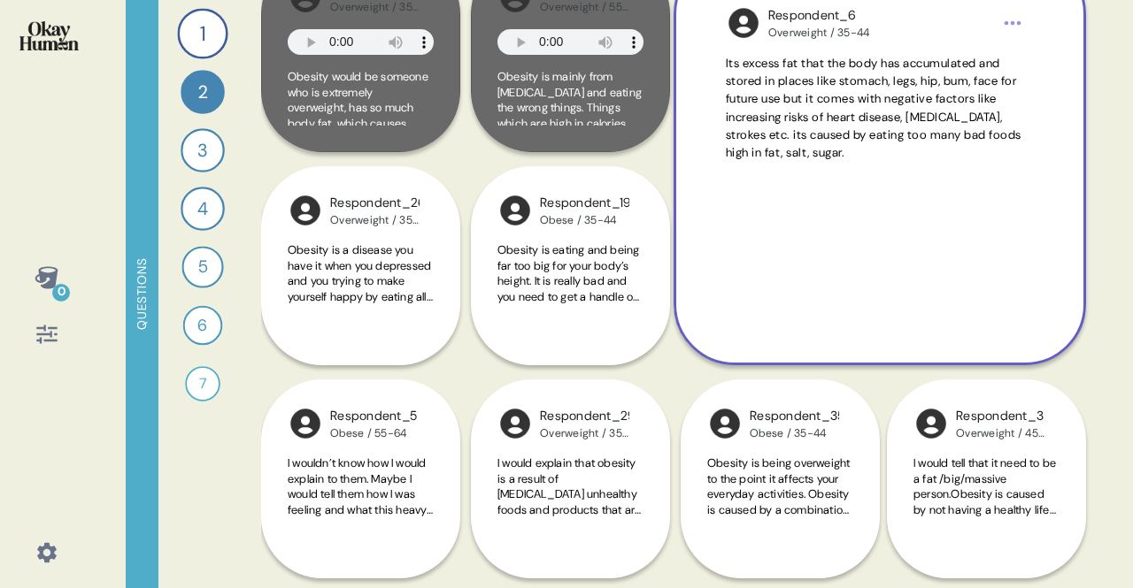
scroll to position [289, 0]
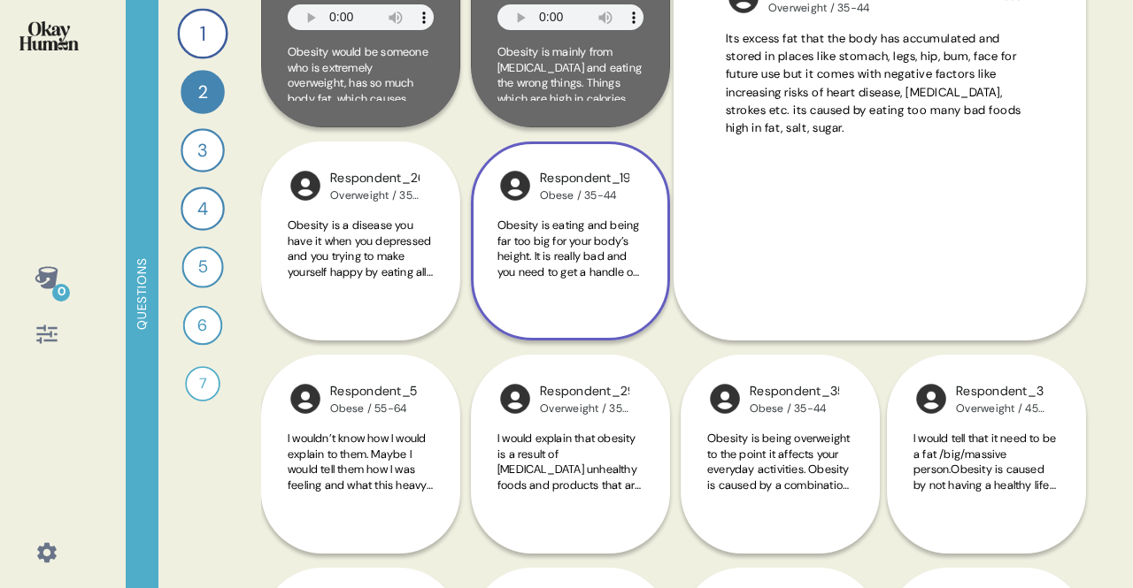
click at [627, 279] on div "Obesity is eating and being far too big for your body’s height. It is really ba…" at bounding box center [570, 259] width 146 height 82
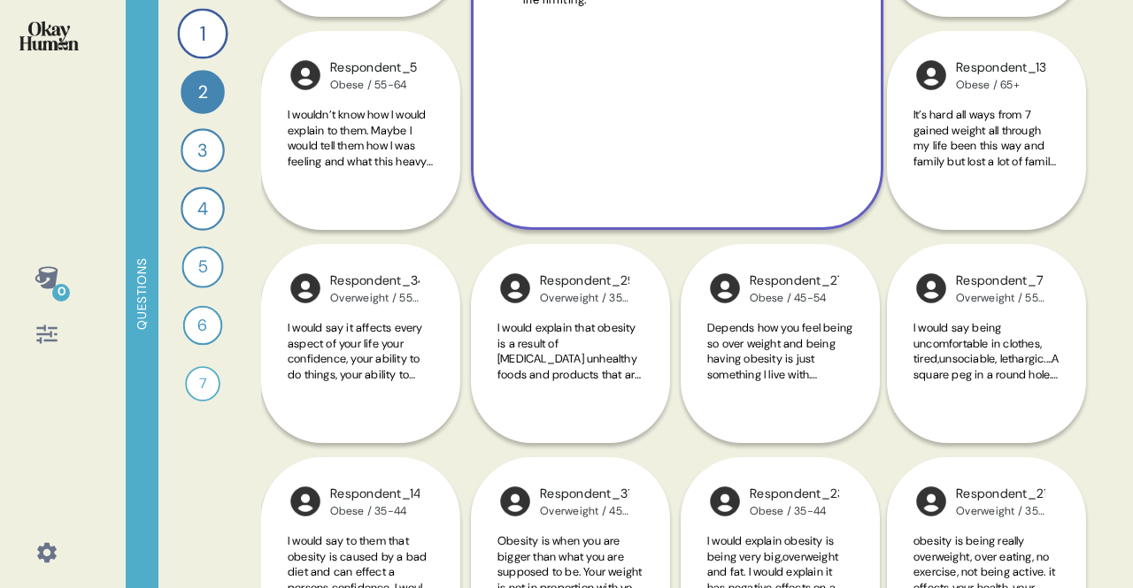
scroll to position [616, 0]
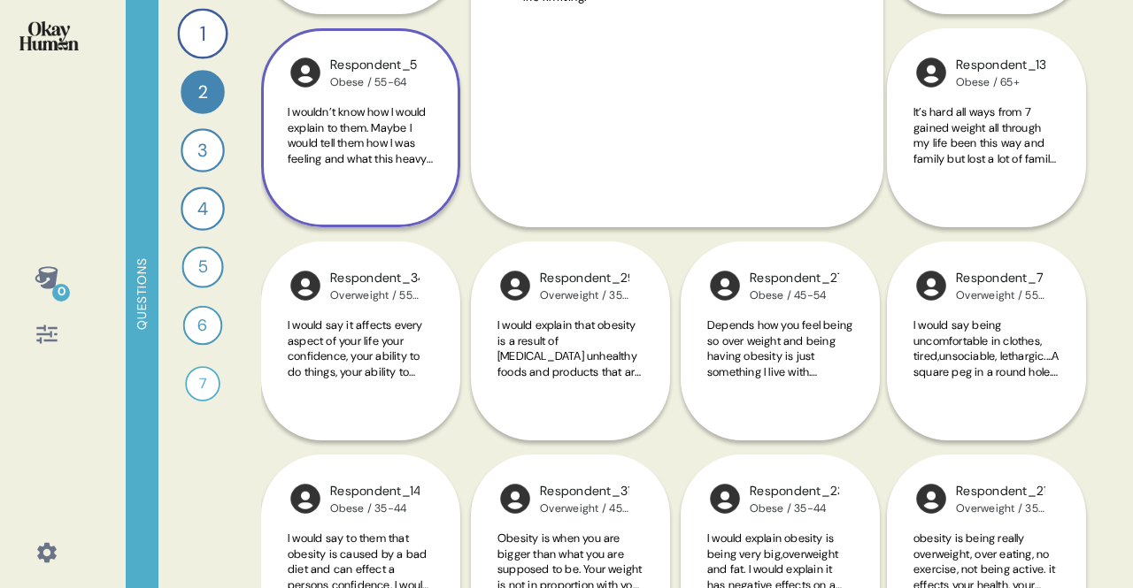
click at [425, 175] on div "I wouldn’t know how I would explain to them. Maybe I would tell them how I was …" at bounding box center [361, 145] width 146 height 82
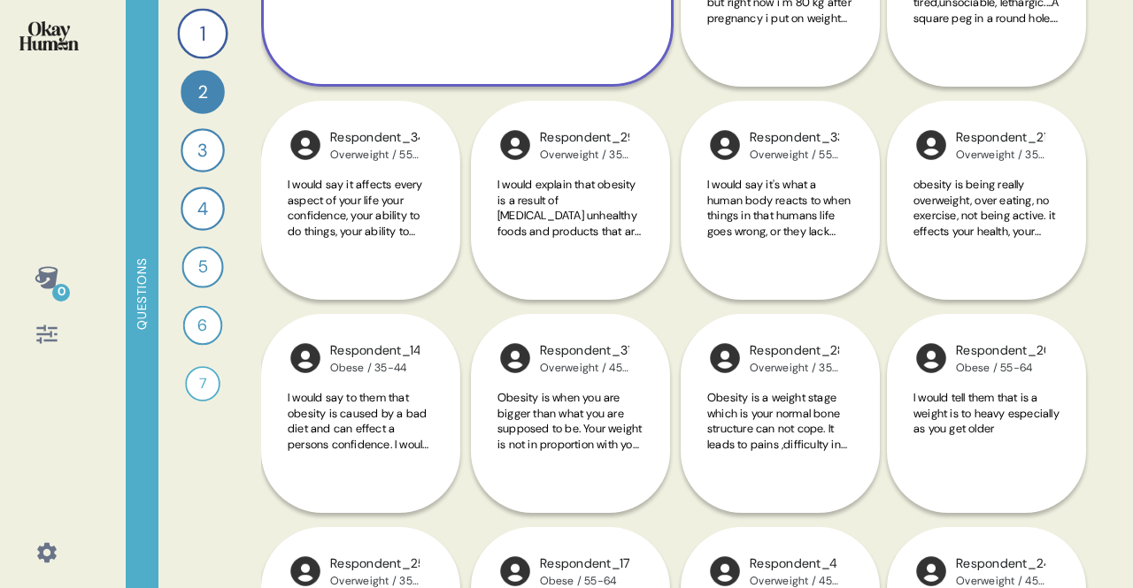
scroll to position [988, 0]
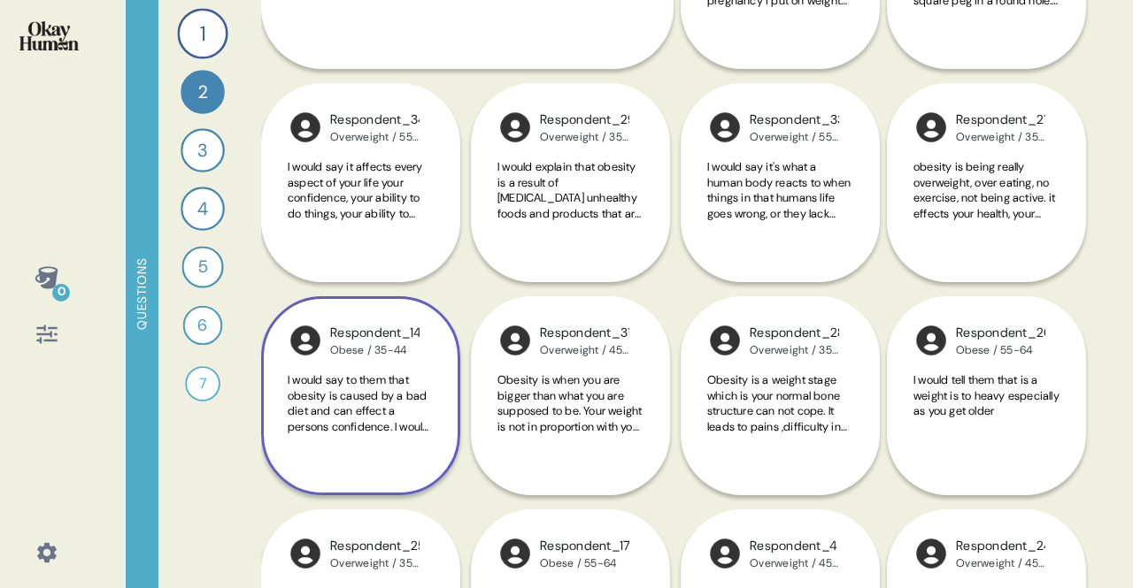
click at [400, 215] on div "Respondent_14 Obese / 35-44 I would say to them that obesity is caused by a bad…" at bounding box center [359, 289] width 196 height 412
click at [332, 197] on div "Respondent_14 Obese / 35-44 I would say to them that obesity is caused by a bad…" at bounding box center [359, 289] width 196 height 412
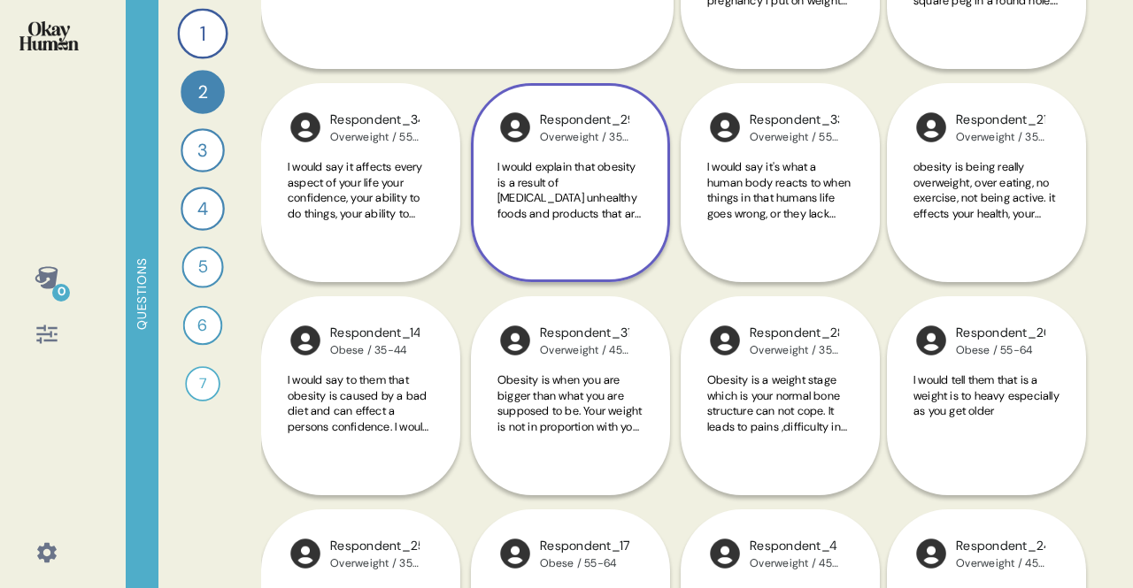
click at [577, 191] on span "I would explain that obesity is a result of [MEDICAL_DATA] unhealthy foods and …" at bounding box center [568, 221] width 143 height 124
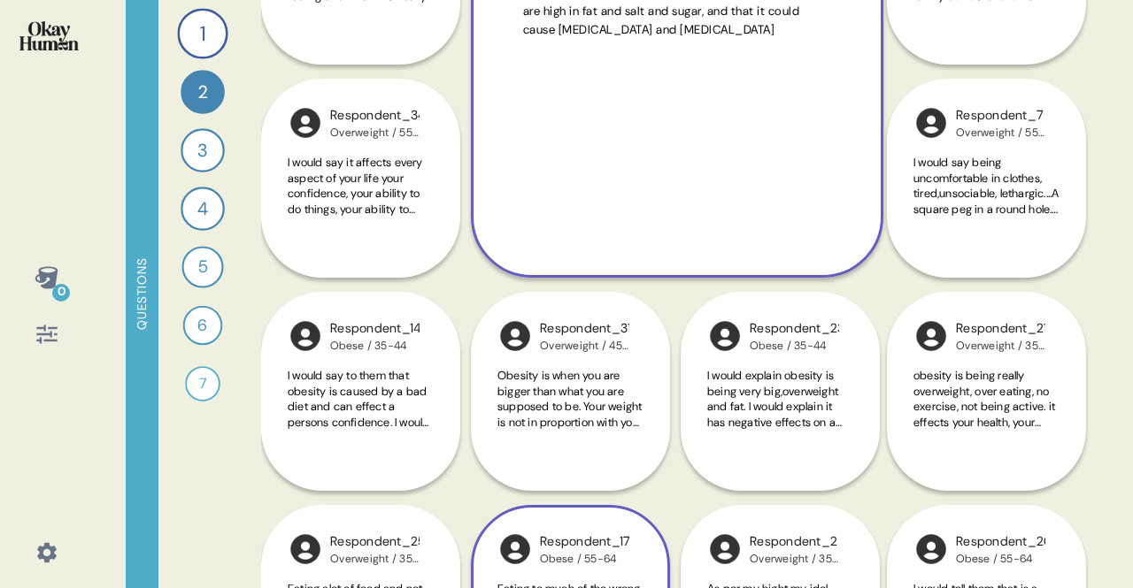
scroll to position [771, 0]
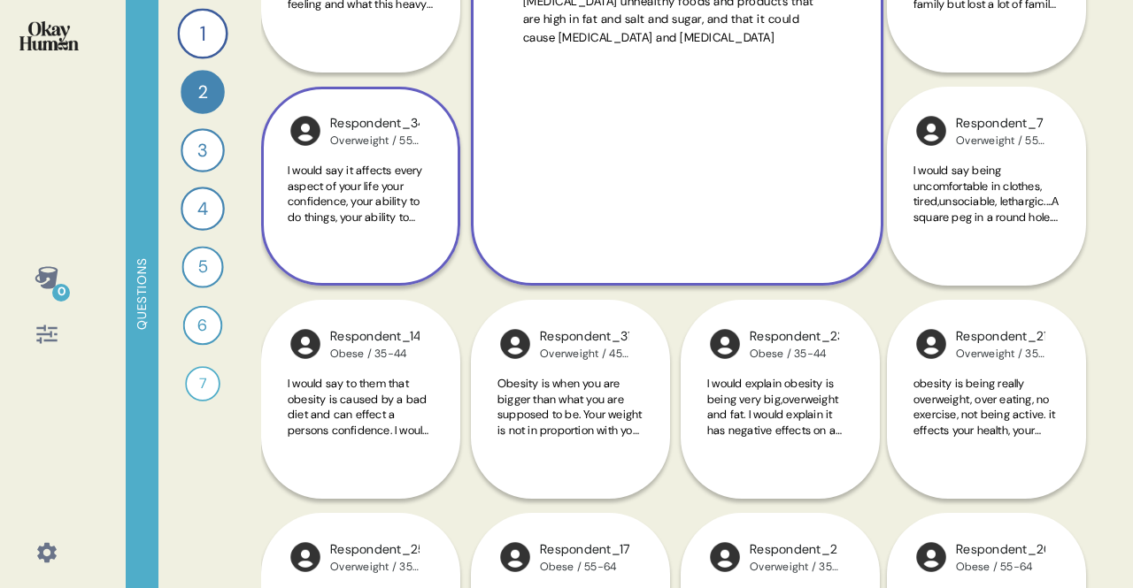
click at [333, 127] on div "Respondent_34" at bounding box center [374, 123] width 89 height 19
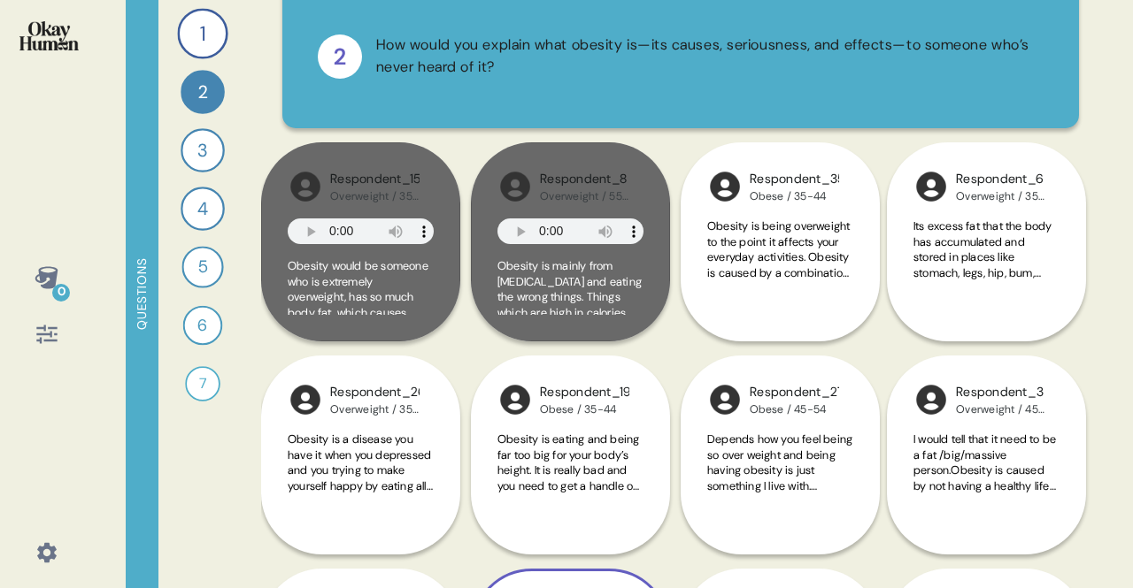
scroll to position [0, 0]
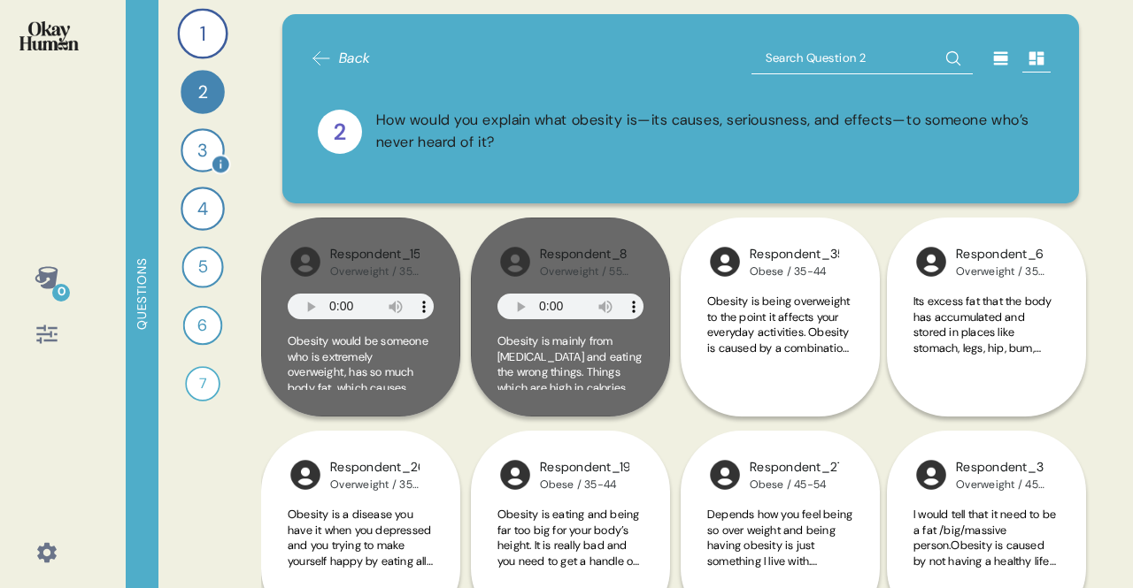
click at [212, 150] on div "3" at bounding box center [203, 150] width 44 height 44
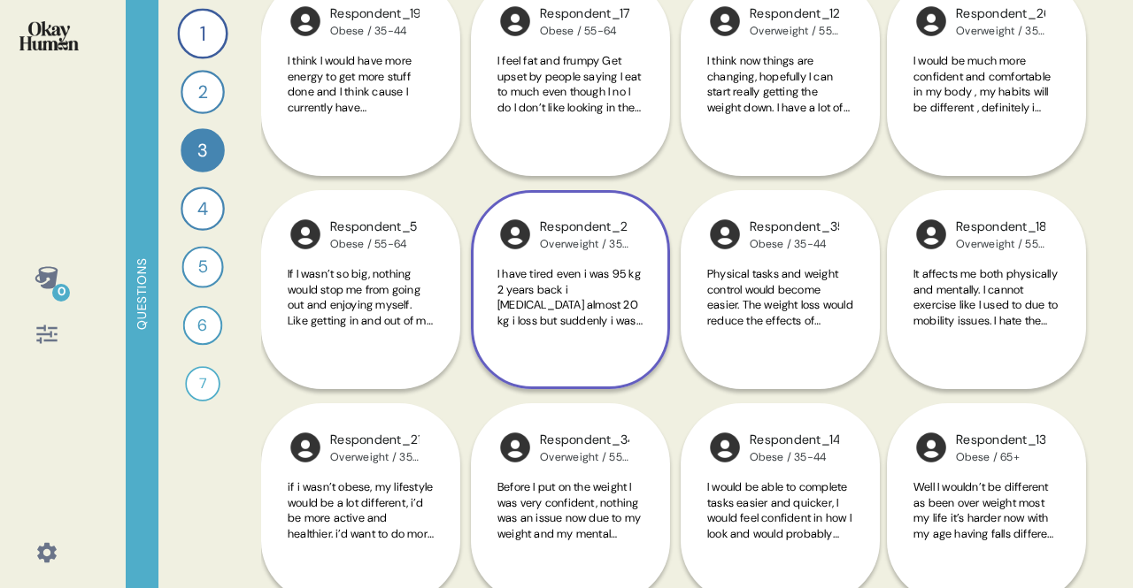
scroll to position [455, 0]
click at [620, 354] on div "Respondent_2 Overweight / 35-44 I have tired even i was 95 kg 2 years back i [M…" at bounding box center [570, 288] width 199 height 199
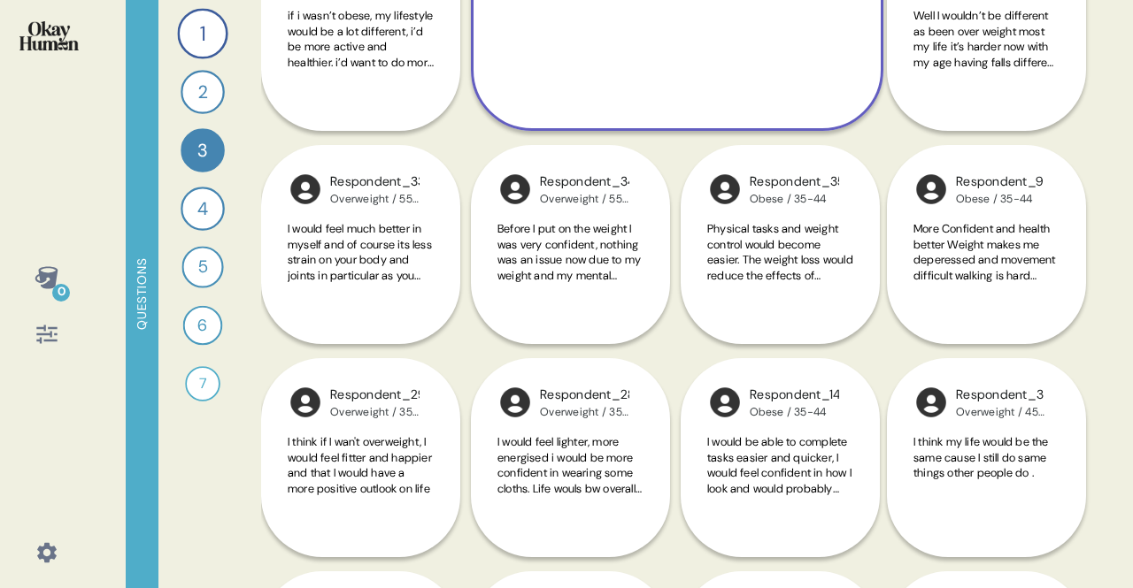
scroll to position [927, 0]
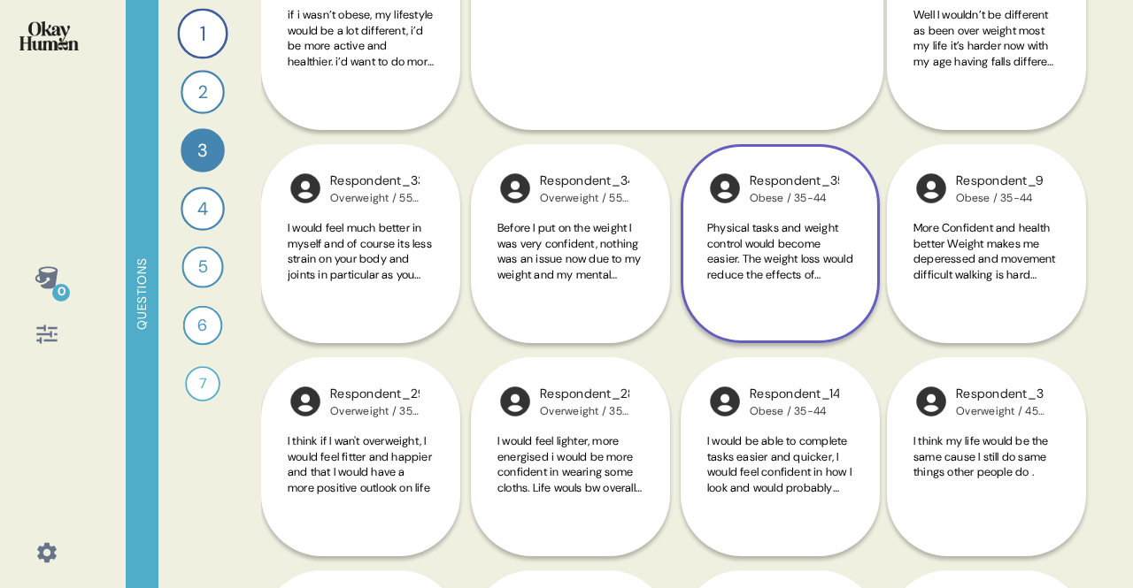
click at [771, 263] on span "Physical tasks and weight control would become easier. The weight loss would re…" at bounding box center [780, 282] width 146 height 124
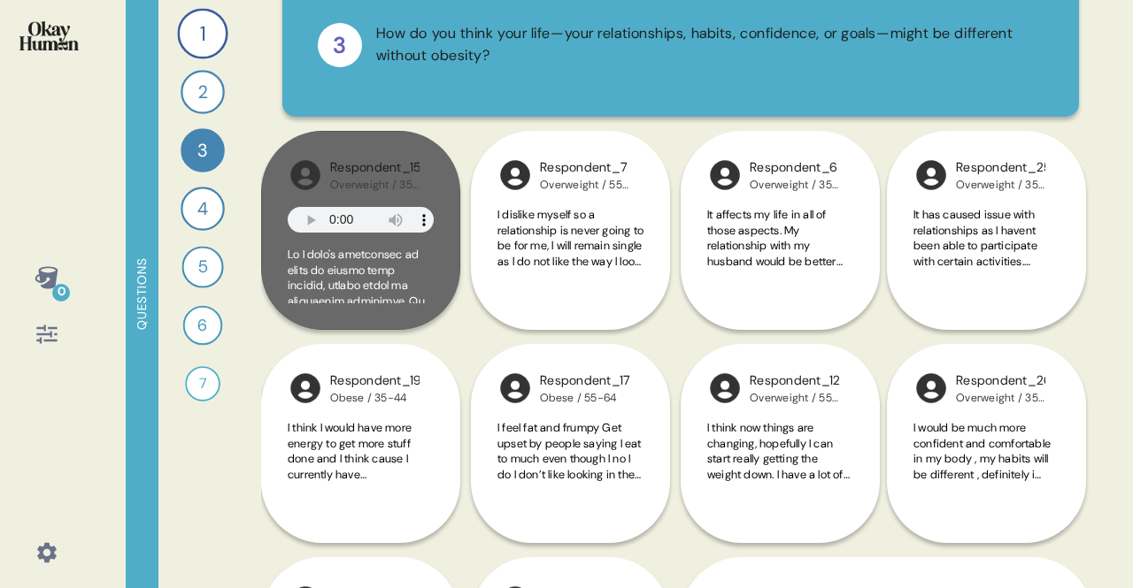
scroll to position [0, 0]
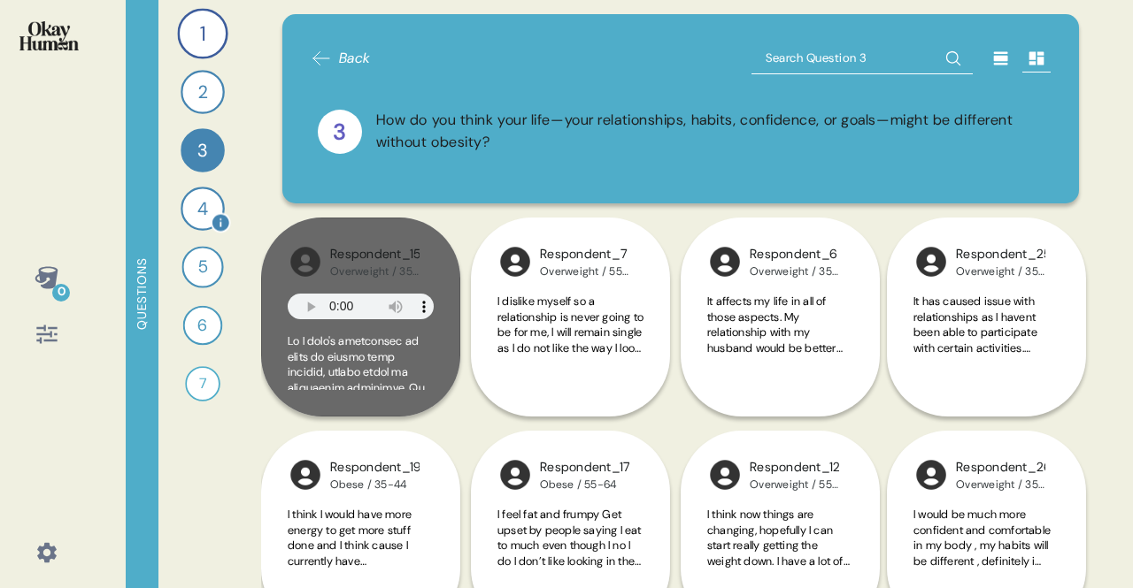
click at [192, 208] on div "4" at bounding box center [203, 209] width 44 height 44
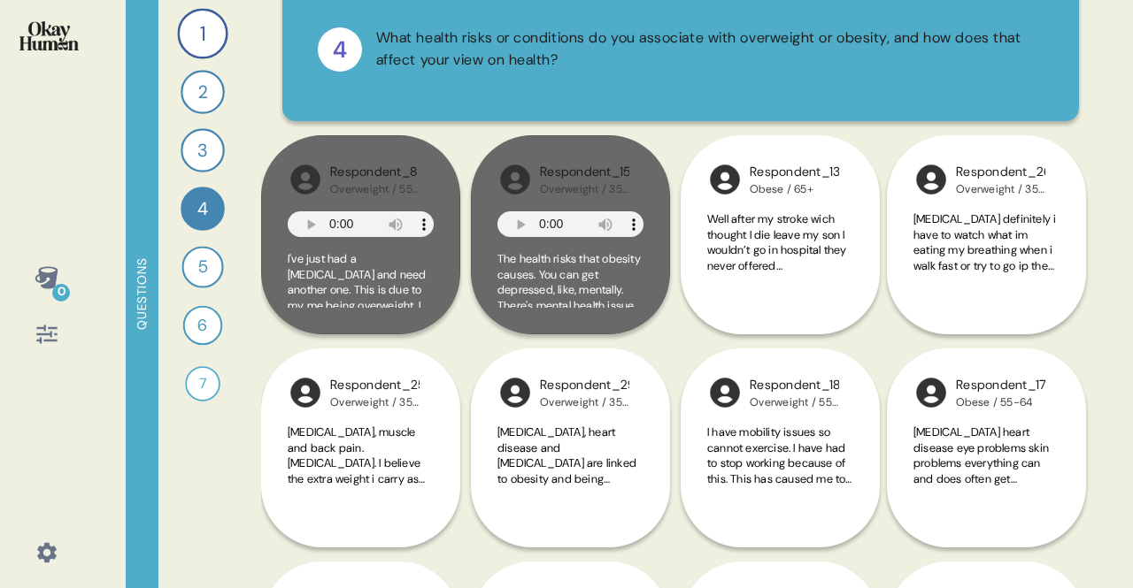
scroll to position [83, 0]
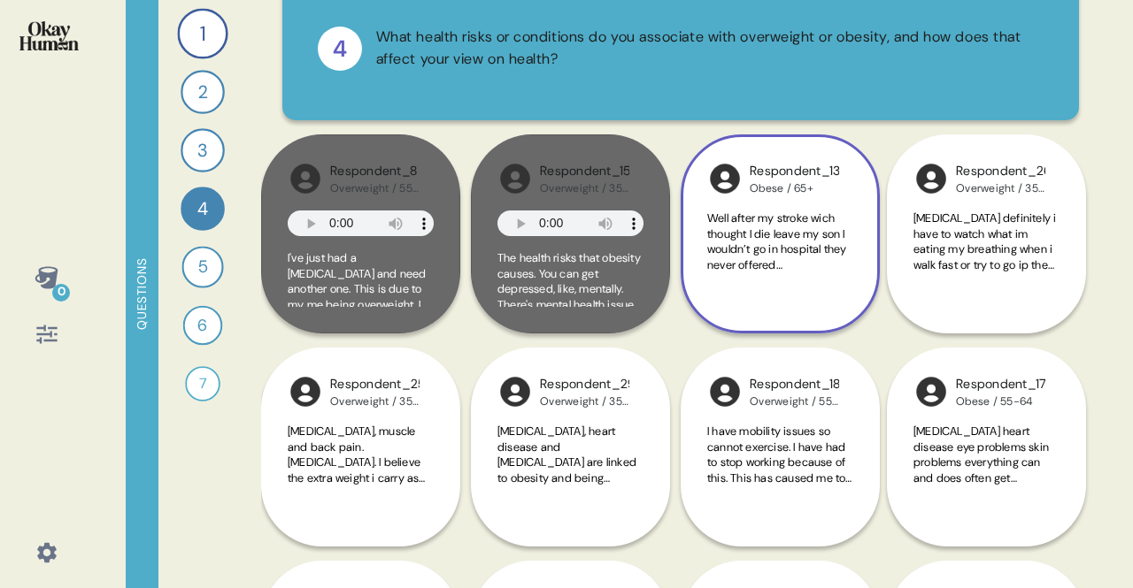
click at [777, 228] on span "Well after my stroke wich thought I die leave my son I wouldn’t go in hospital …" at bounding box center [778, 319] width 142 height 217
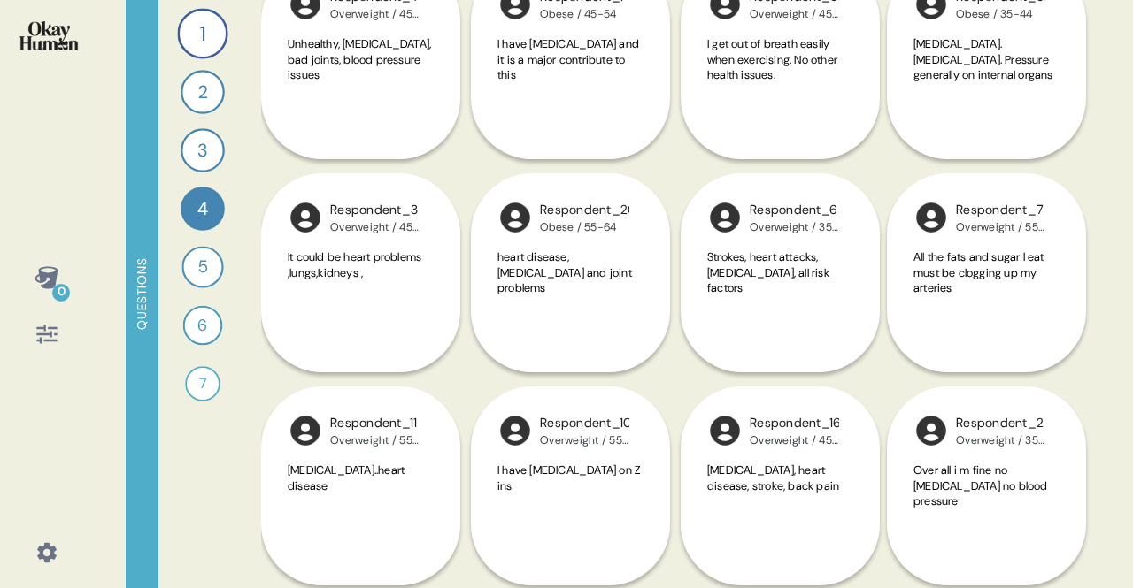
scroll to position [1325, 0]
click at [195, 266] on div "5" at bounding box center [202, 267] width 42 height 42
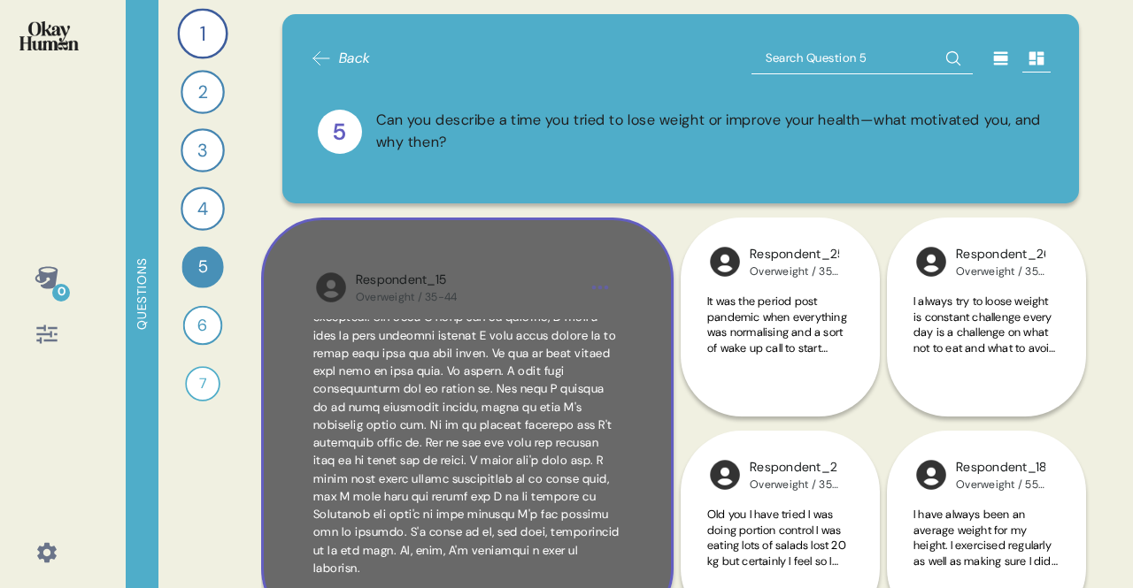
scroll to position [400, 0]
click at [376, 477] on span at bounding box center [466, 282] width 306 height 588
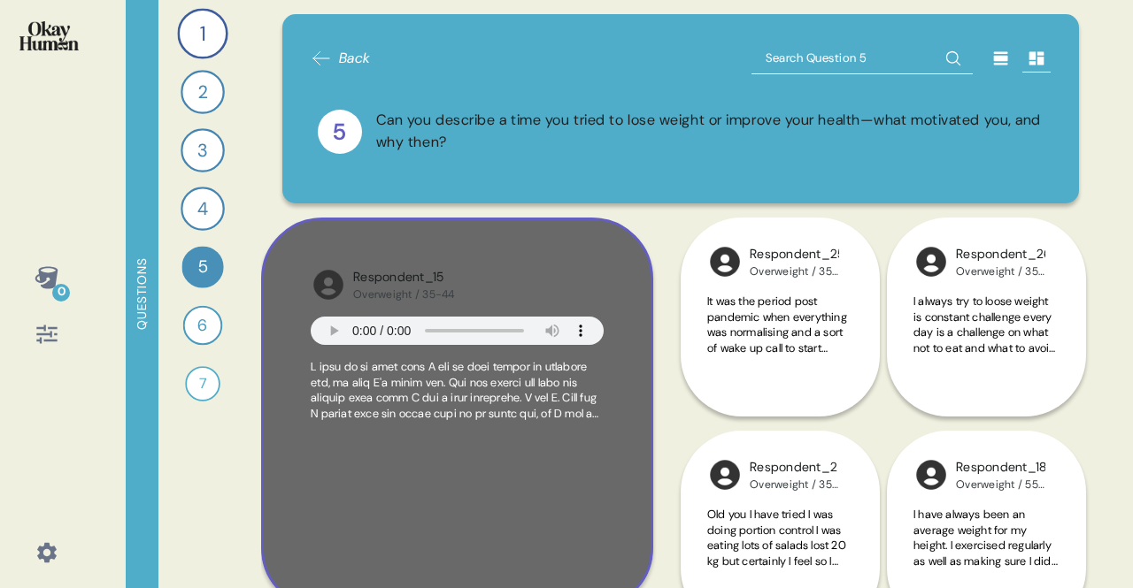
scroll to position [0, 0]
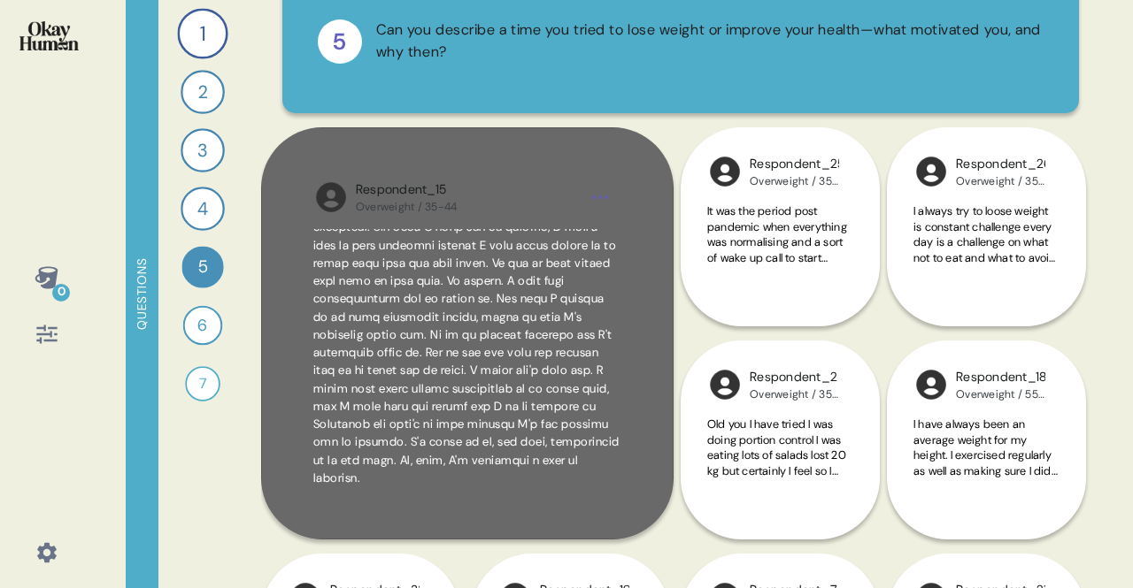
scroll to position [400, 0]
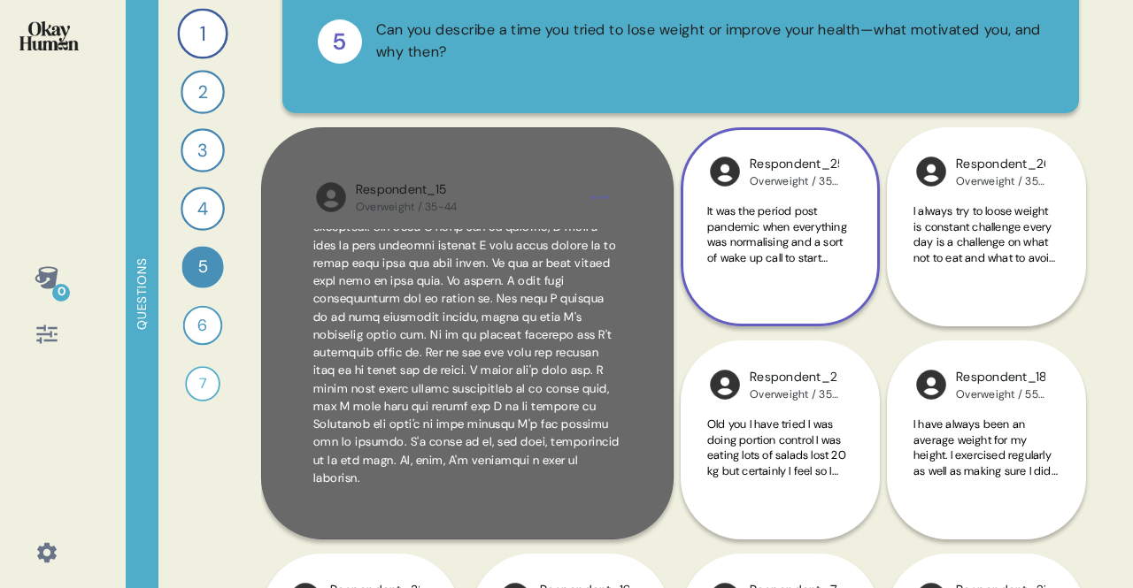
click at [769, 289] on div "Respondent_25 Overweight / 35-44 It was the period post pandemic when everythin…" at bounding box center [780, 226] width 199 height 199
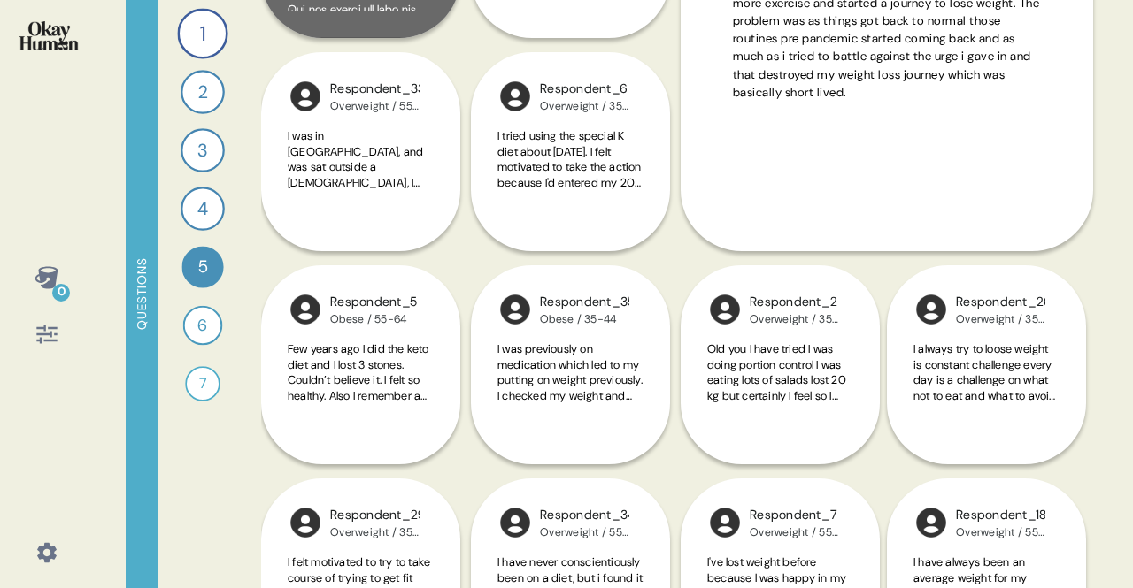
scroll to position [396, 0]
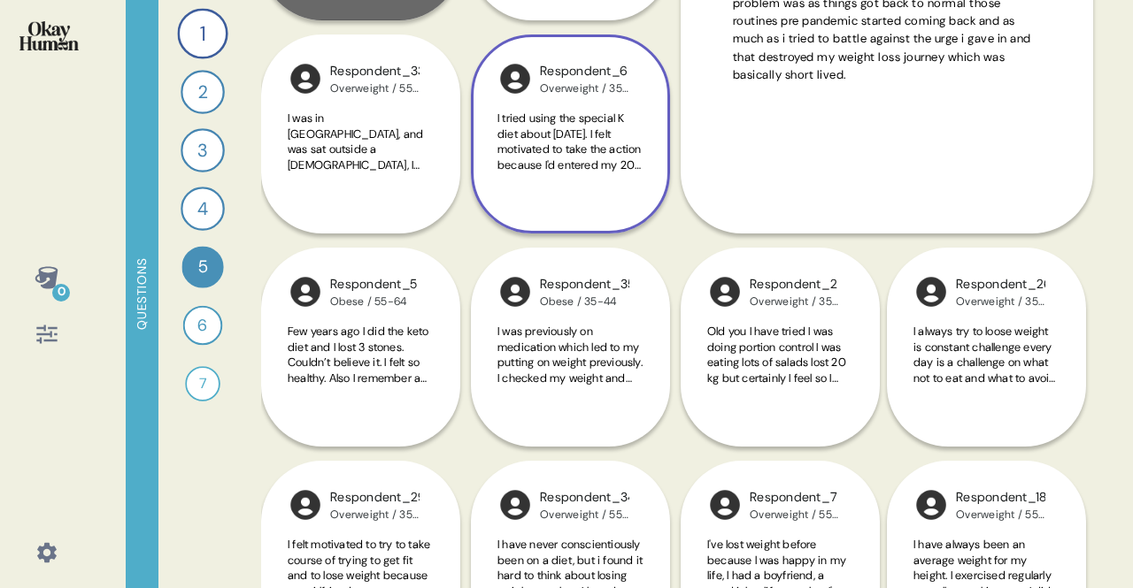
click at [635, 187] on div "I tried using the special K diet about [DATE]. I felt motivated to take the act…" at bounding box center [570, 152] width 146 height 82
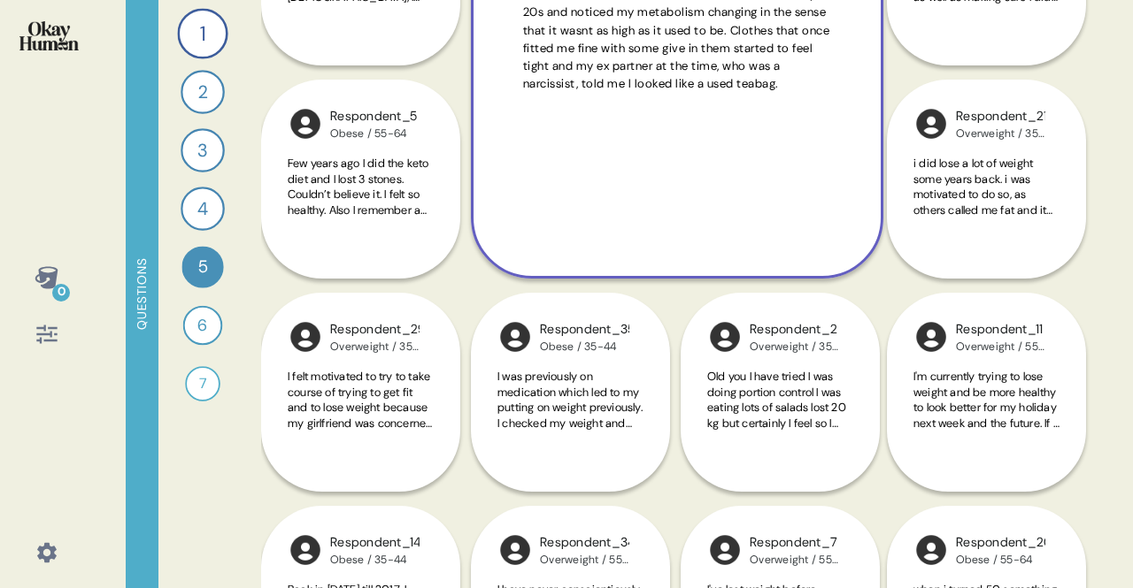
scroll to position [565, 0]
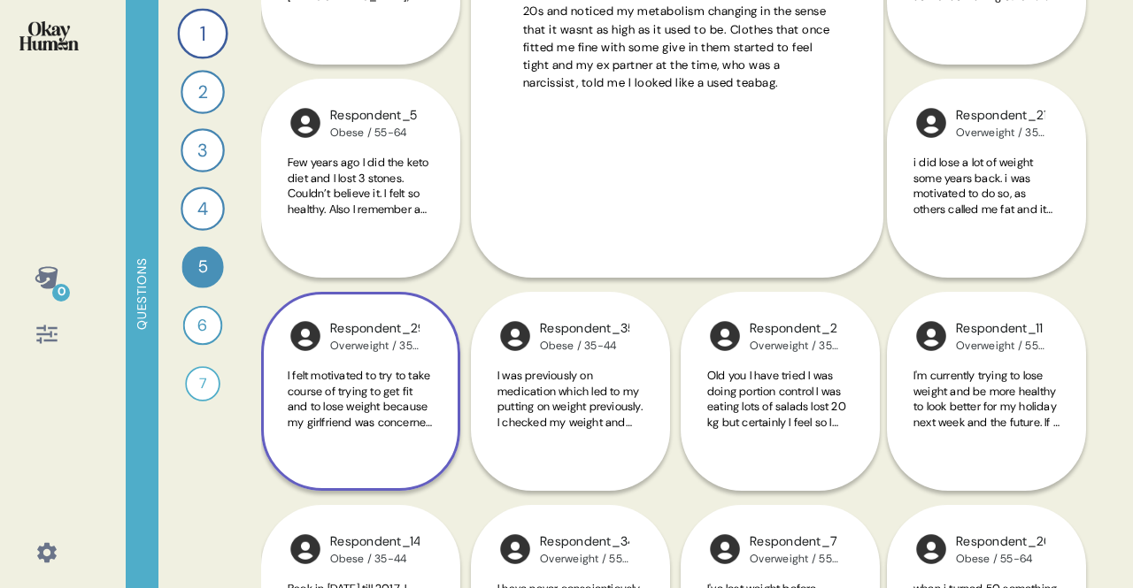
click at [441, 375] on div "Respondent_29 Overweight / 35-44 I felt motivated to try to take course of tryi…" at bounding box center [360, 391] width 199 height 199
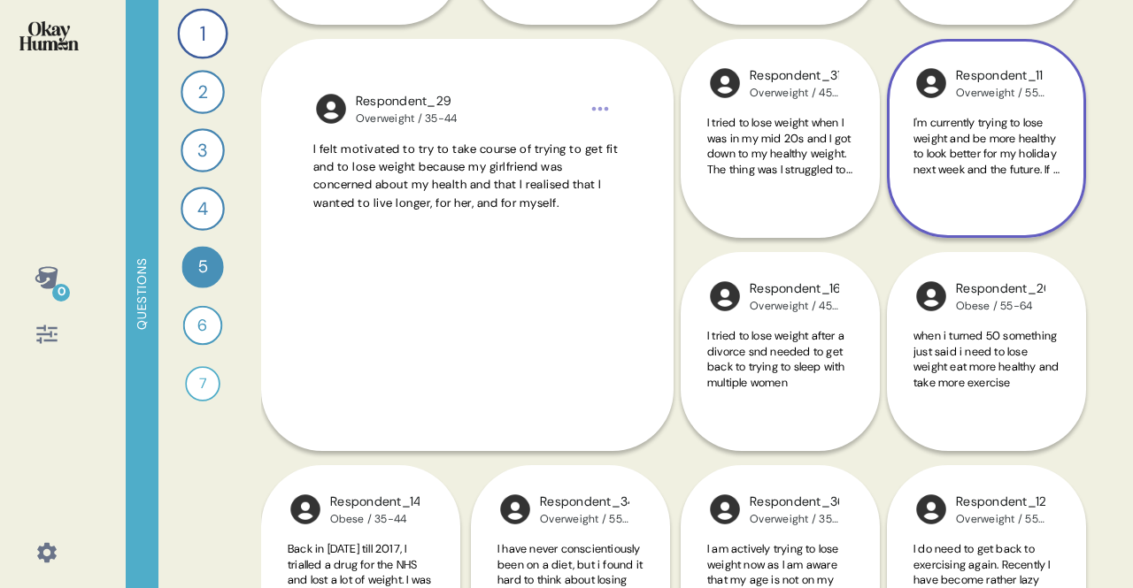
scroll to position [822, 0]
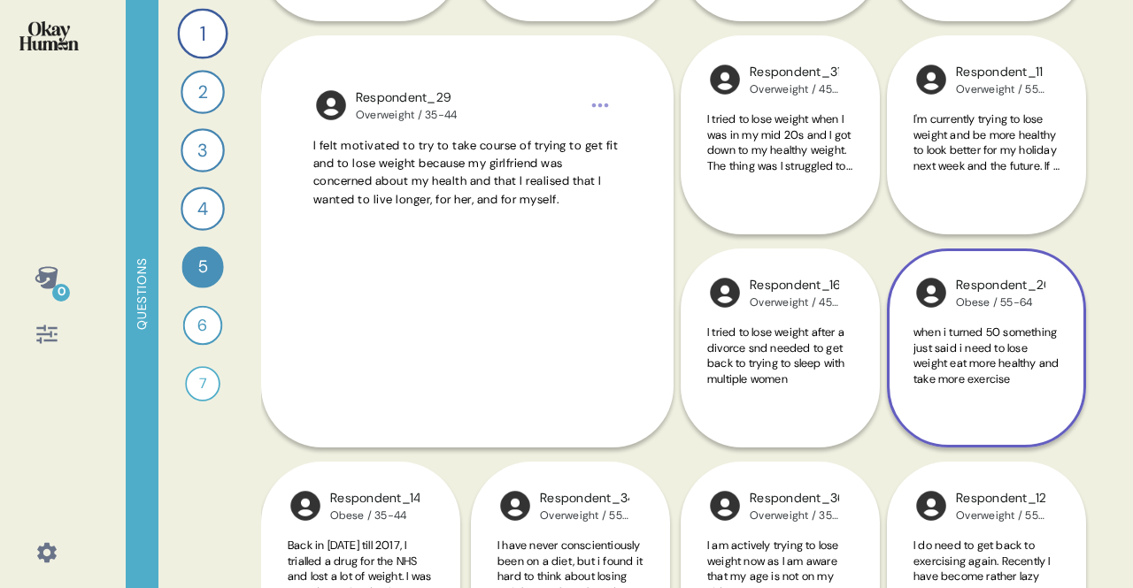
click at [947, 398] on div "when i turned 50 something just said i need to lose weight eat more healthy and…" at bounding box center [986, 366] width 146 height 82
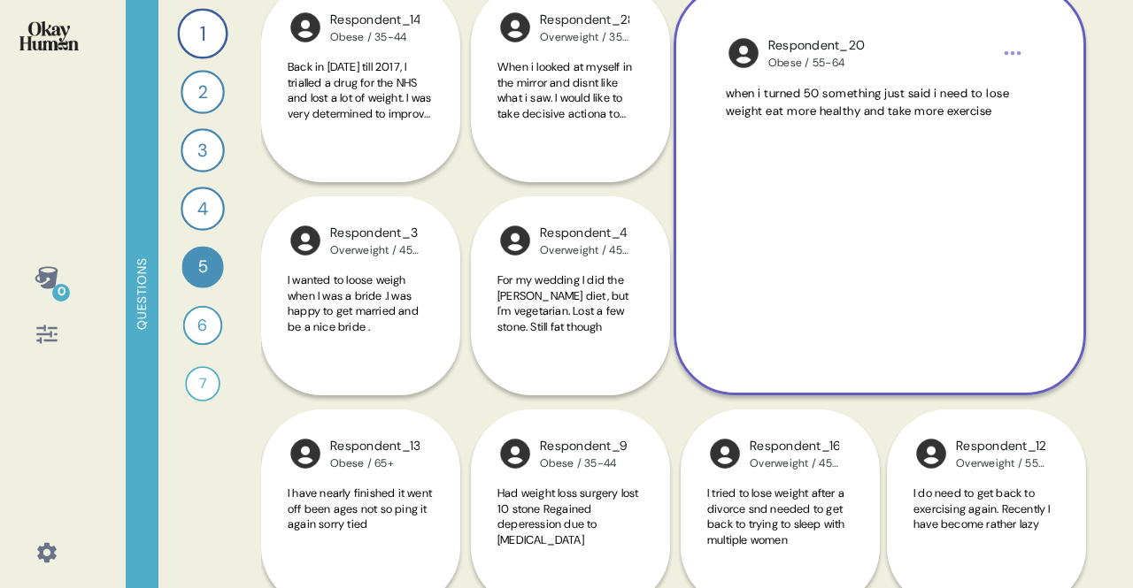
scroll to position [1105, 0]
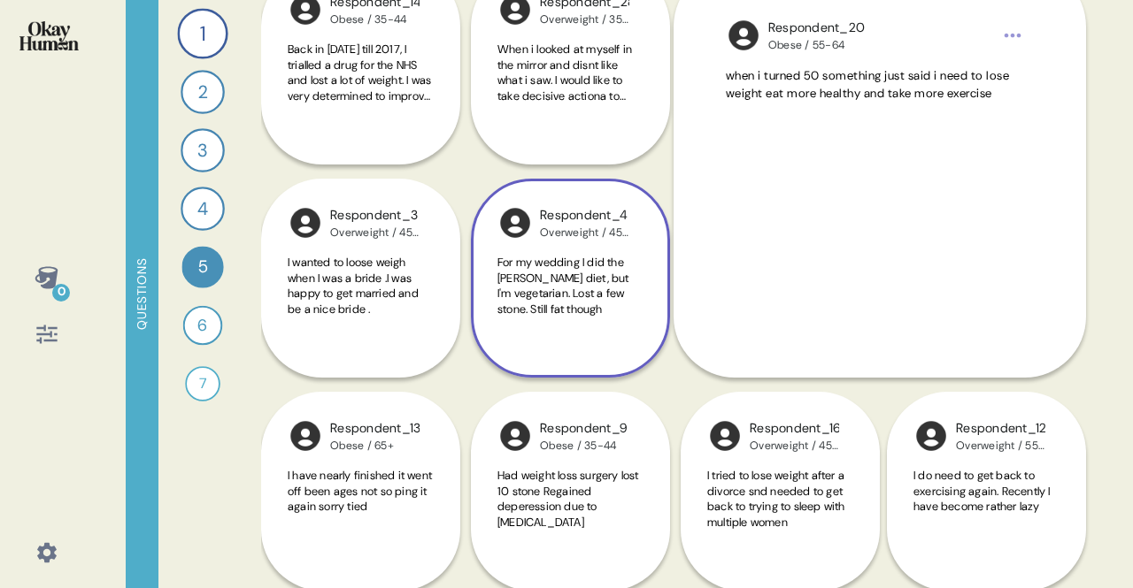
click at [657, 310] on div "Respondent_4 Overweight / 45-54 For my wedding I did the [PERSON_NAME] diet, bu…" at bounding box center [570, 278] width 199 height 199
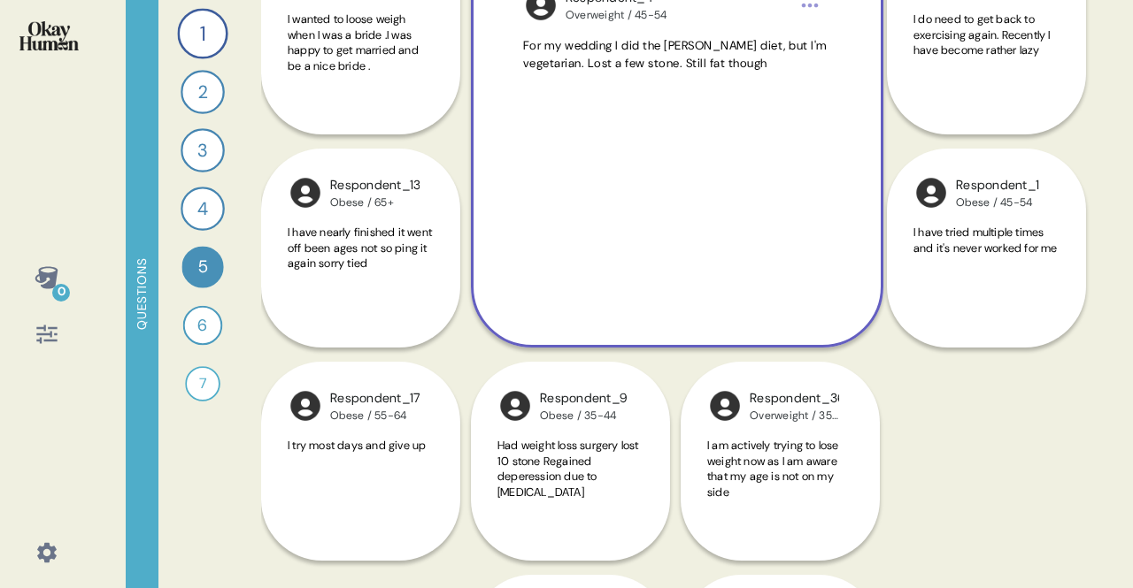
scroll to position [1350, 0]
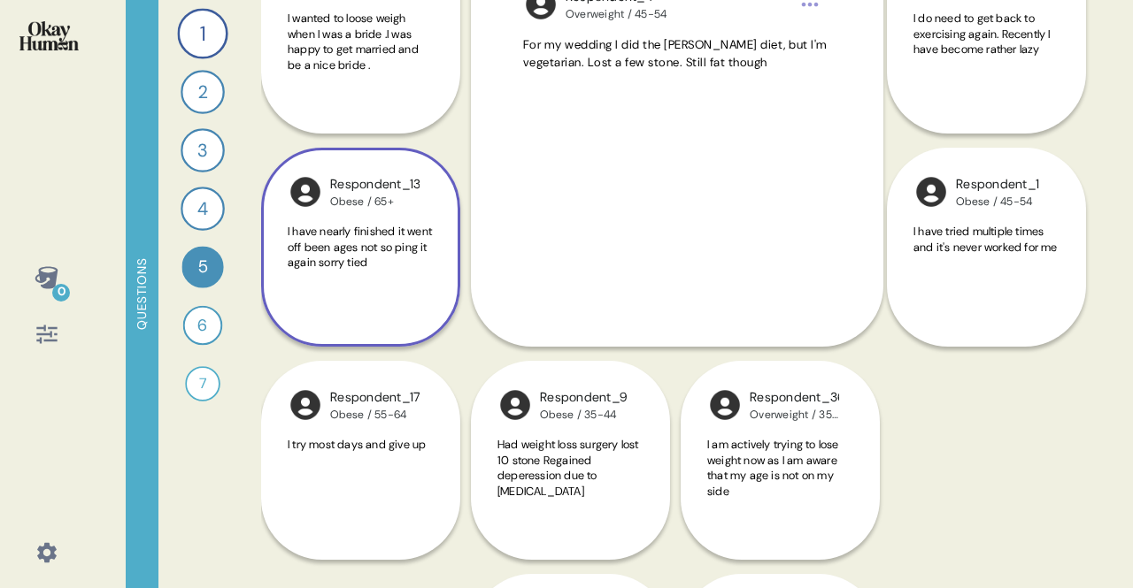
click at [297, 246] on span "I have nearly finished it went off been ages not so ping it again sorry tied" at bounding box center [360, 247] width 144 height 46
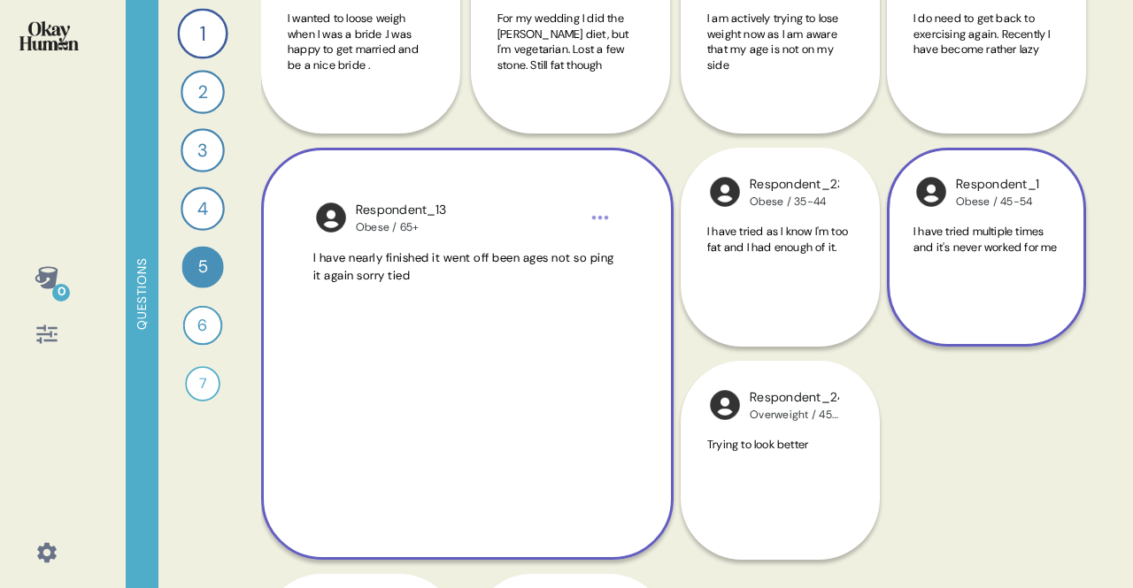
click at [988, 294] on div "I have tried multiple times and it's never worked for me" at bounding box center [986, 265] width 146 height 82
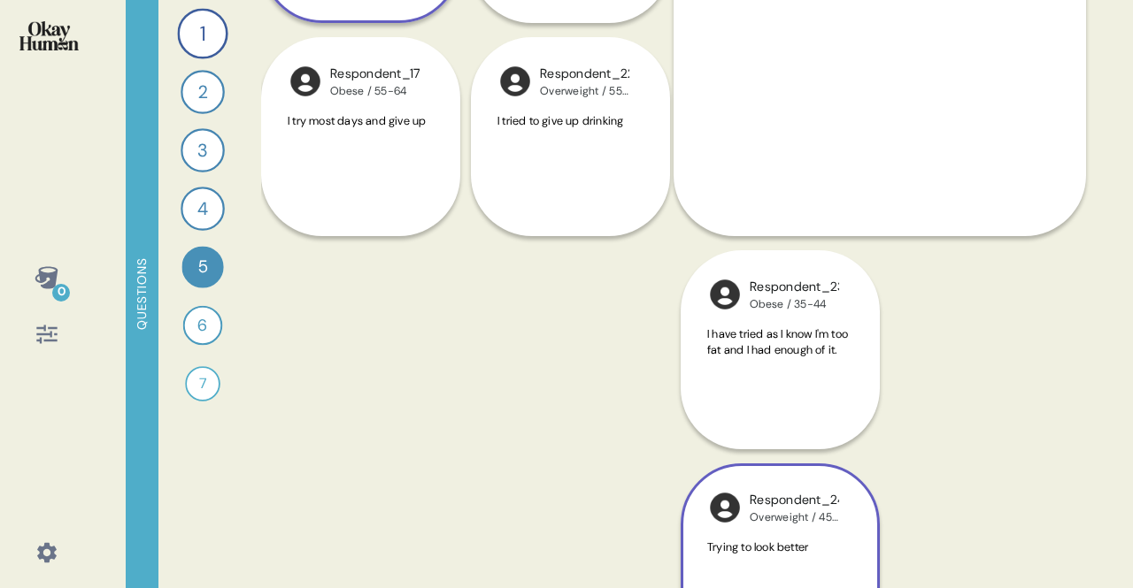
scroll to position [1747, 0]
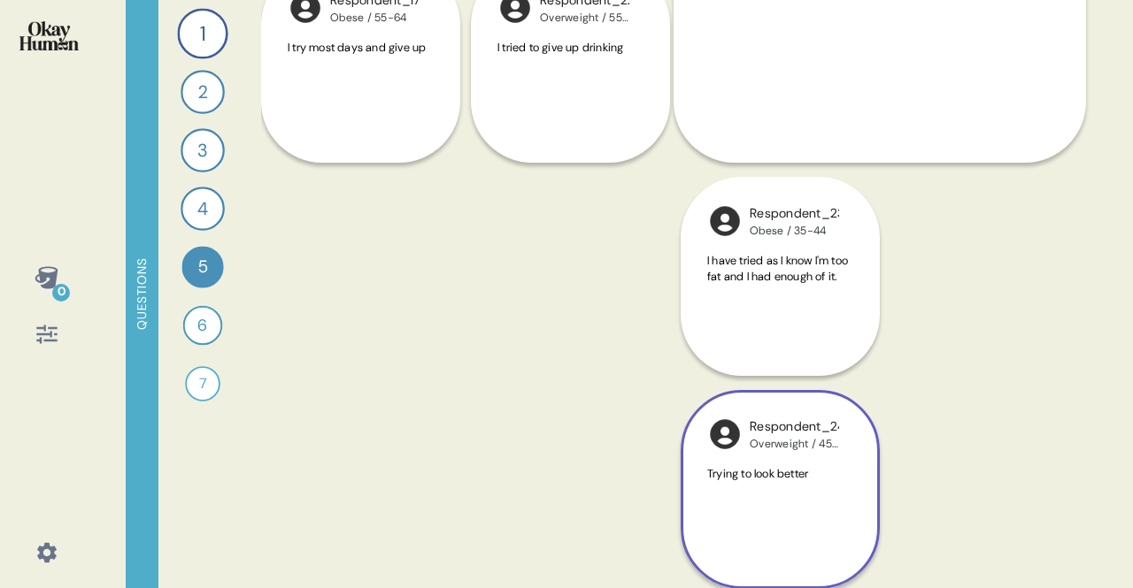
click at [772, 275] on div "Respondent_24 Overweight / 45-54 Trying to look better" at bounding box center [779, 277] width 196 height 626
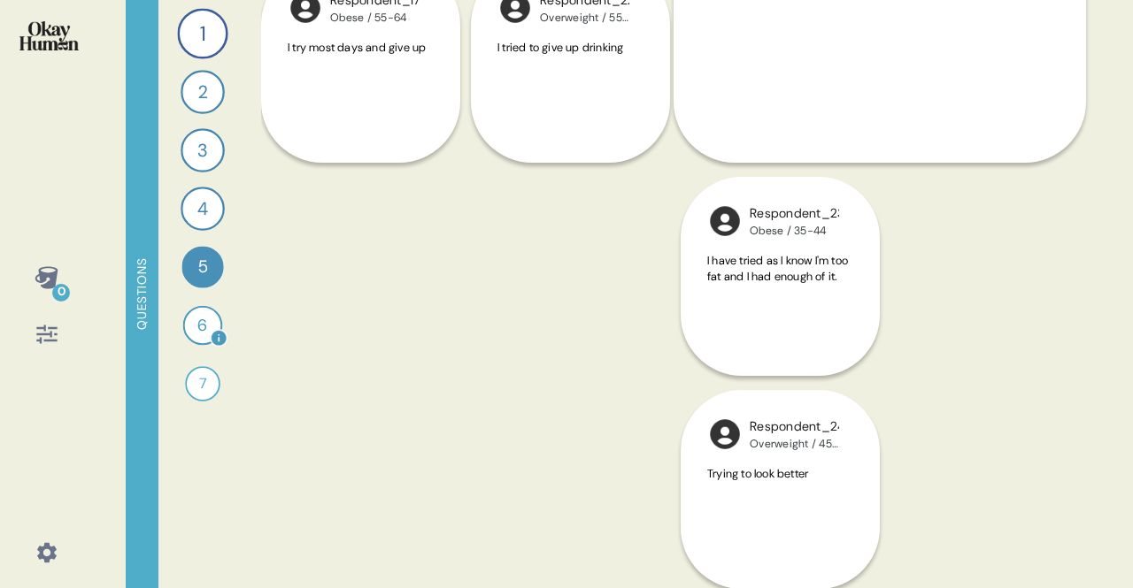
click at [203, 327] on div "6" at bounding box center [203, 326] width 40 height 40
